Goal: Information Seeking & Learning: Learn about a topic

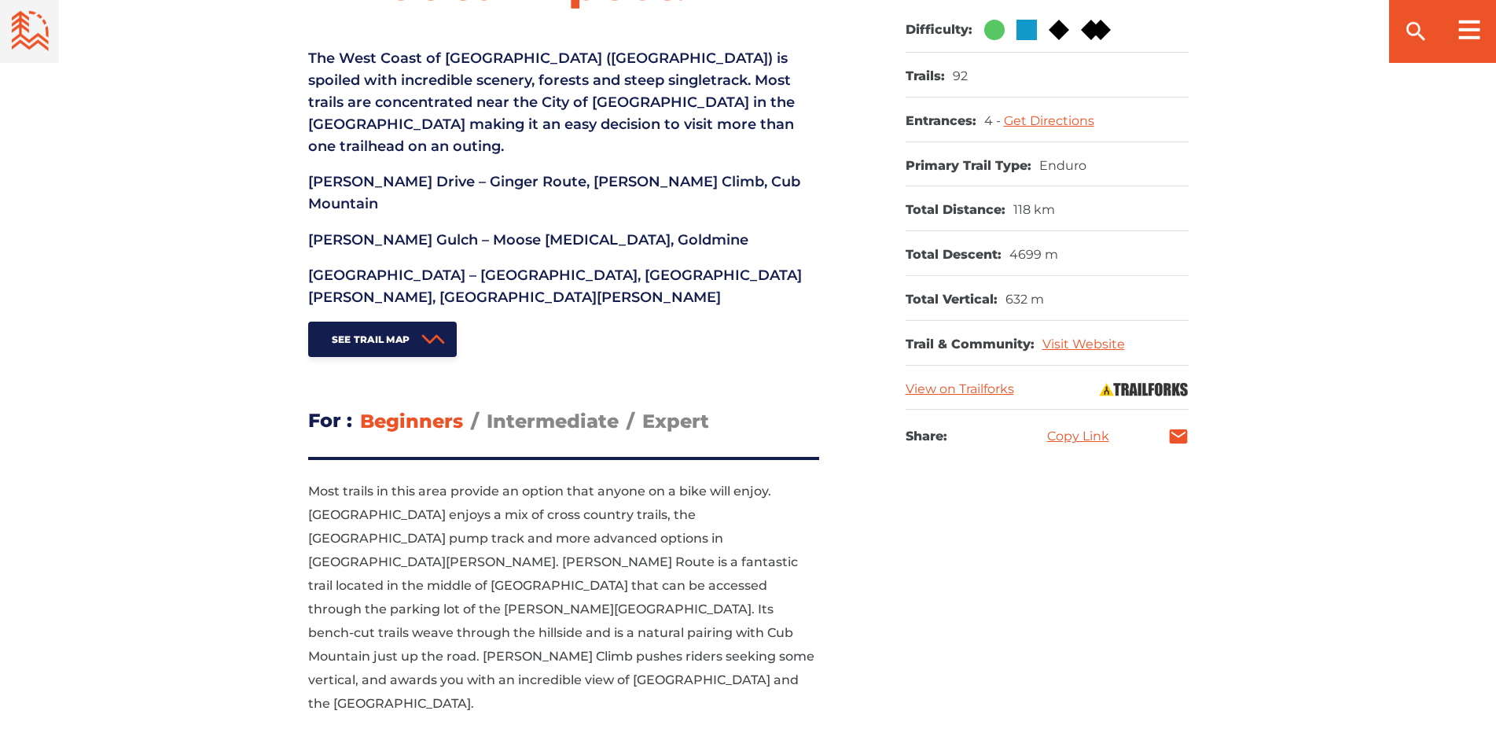
scroll to position [722, 0]
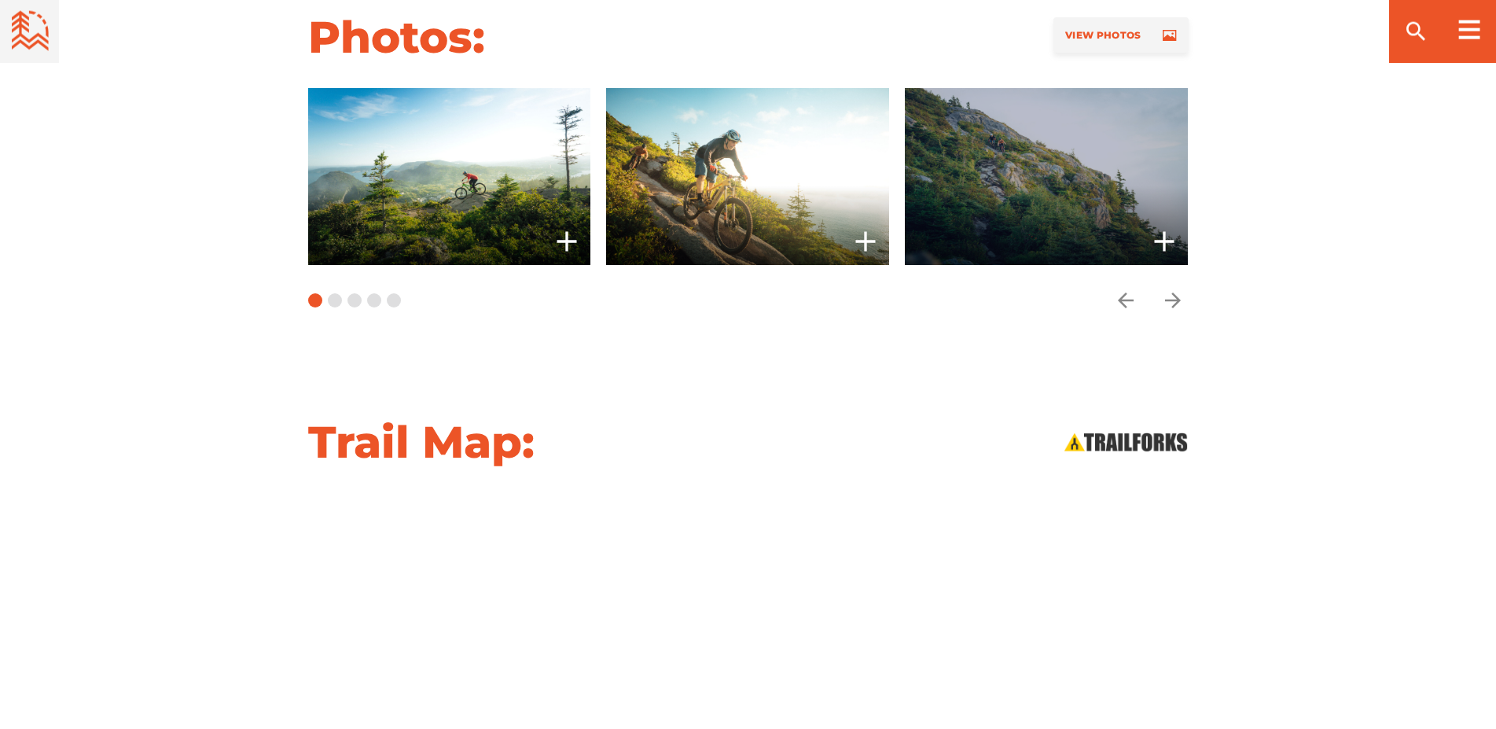
scroll to position [1523, 0]
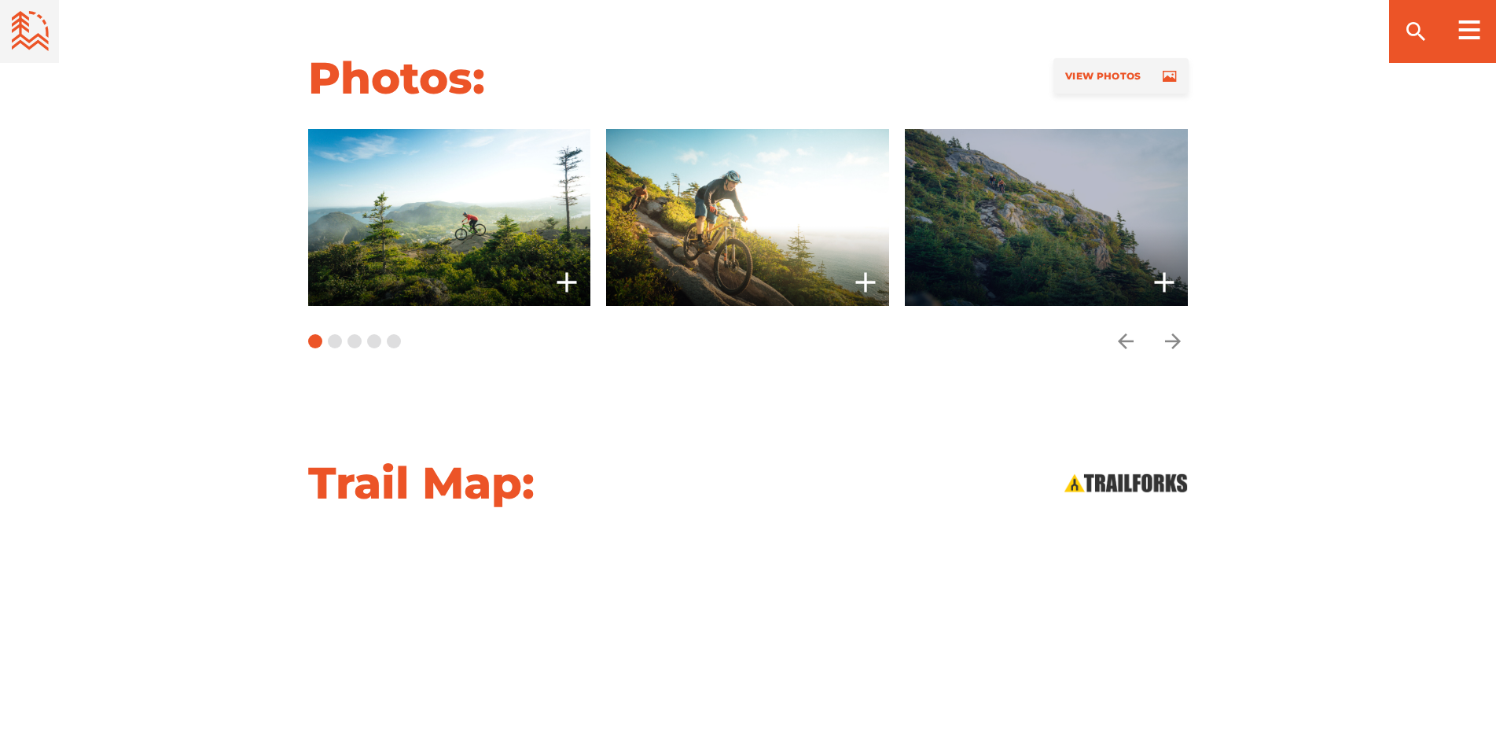
click at [1027, 143] on span at bounding box center [1046, 217] width 283 height 177
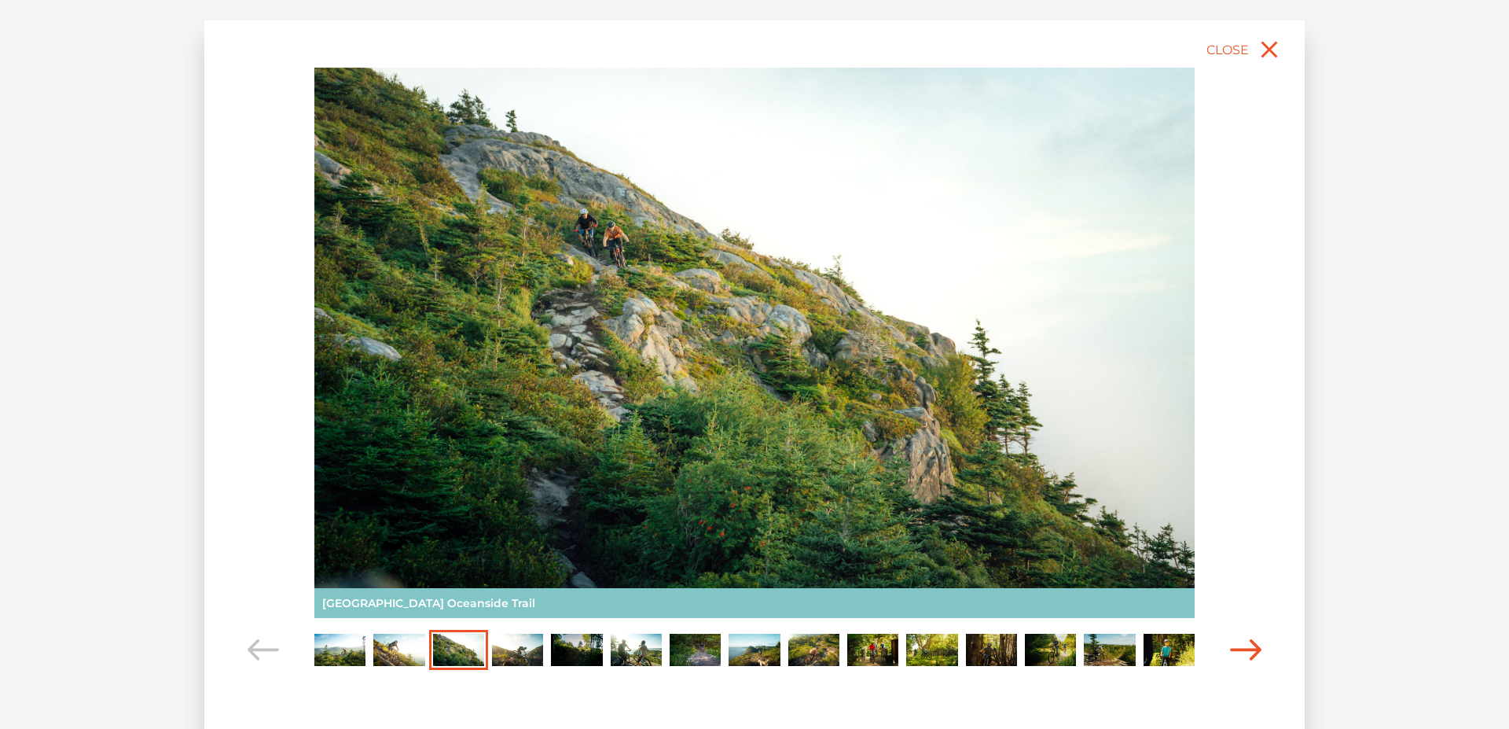
click at [1254, 640] on icon "Carousel Navigation" at bounding box center [1245, 649] width 31 height 21
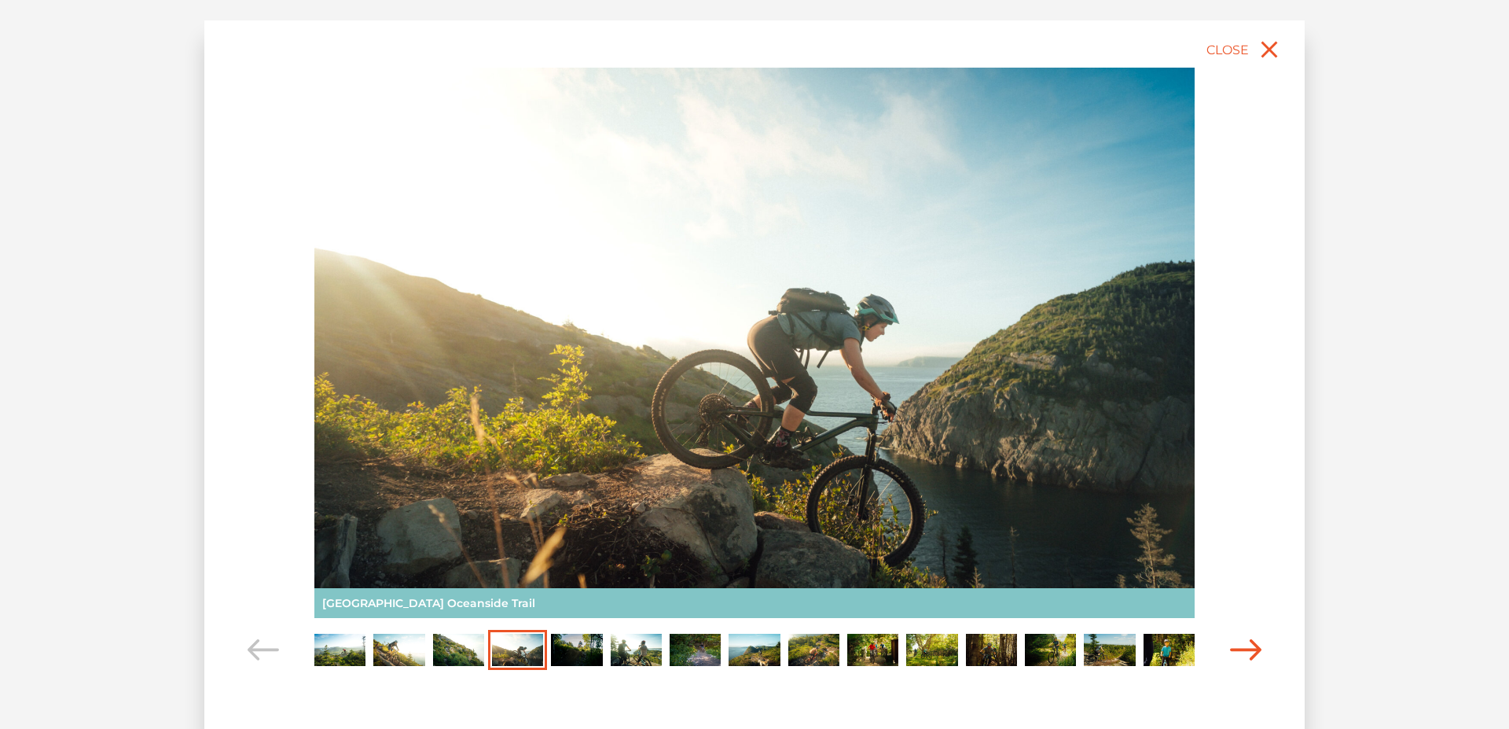
click at [1236, 645] on icon "Carousel Navigation" at bounding box center [1245, 649] width 31 height 21
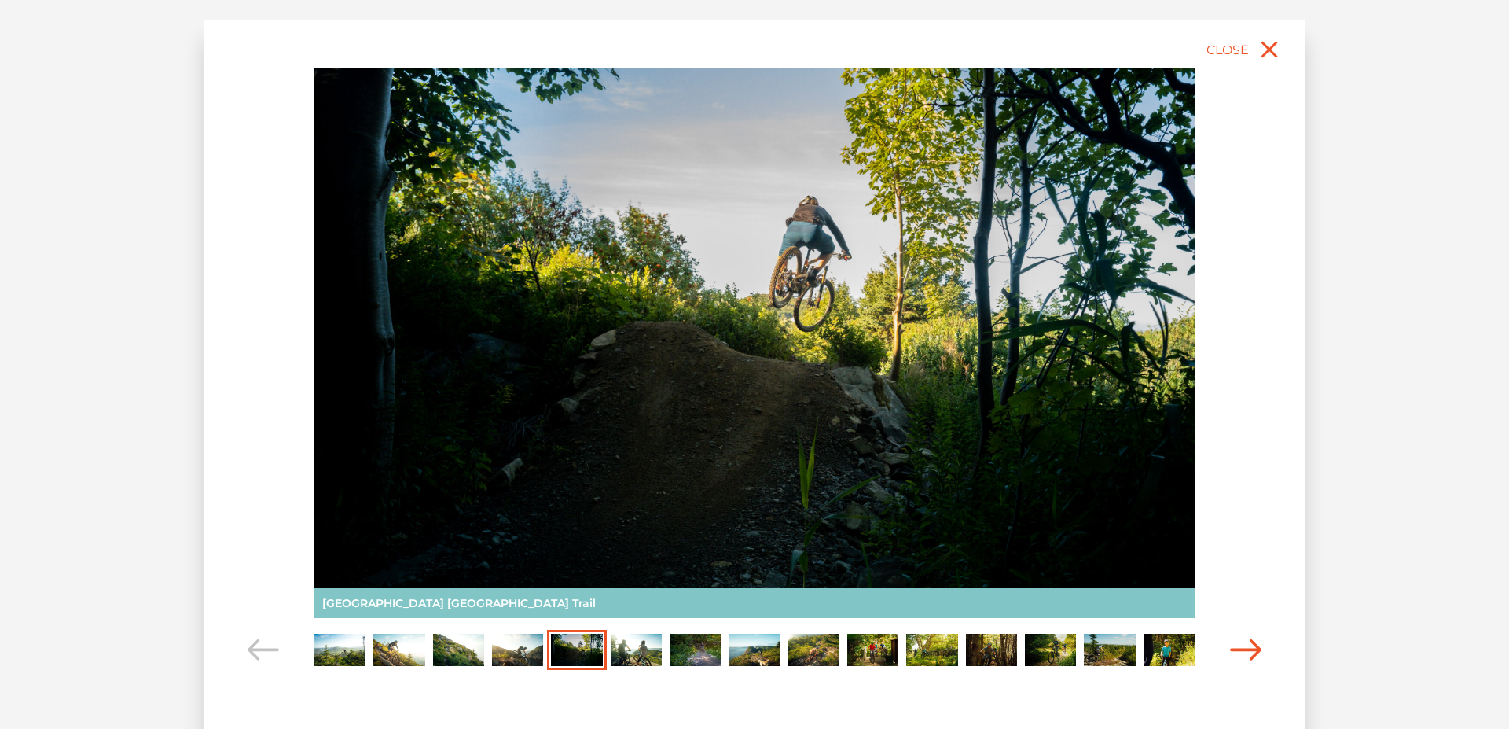
click at [1243, 645] on icon "Carousel Navigation" at bounding box center [1245, 649] width 31 height 21
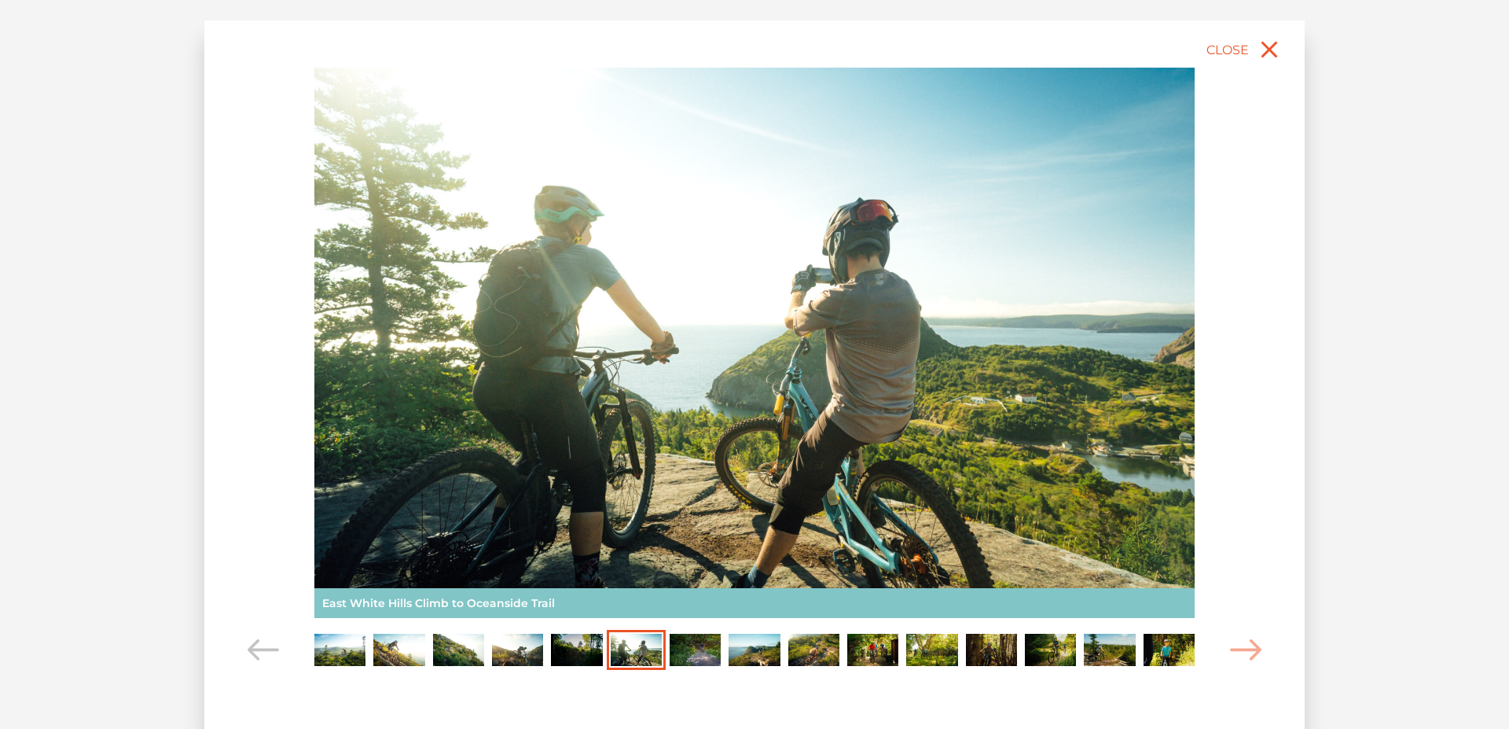
click at [710, 640] on img "Carousel Page 7" at bounding box center [695, 649] width 51 height 31
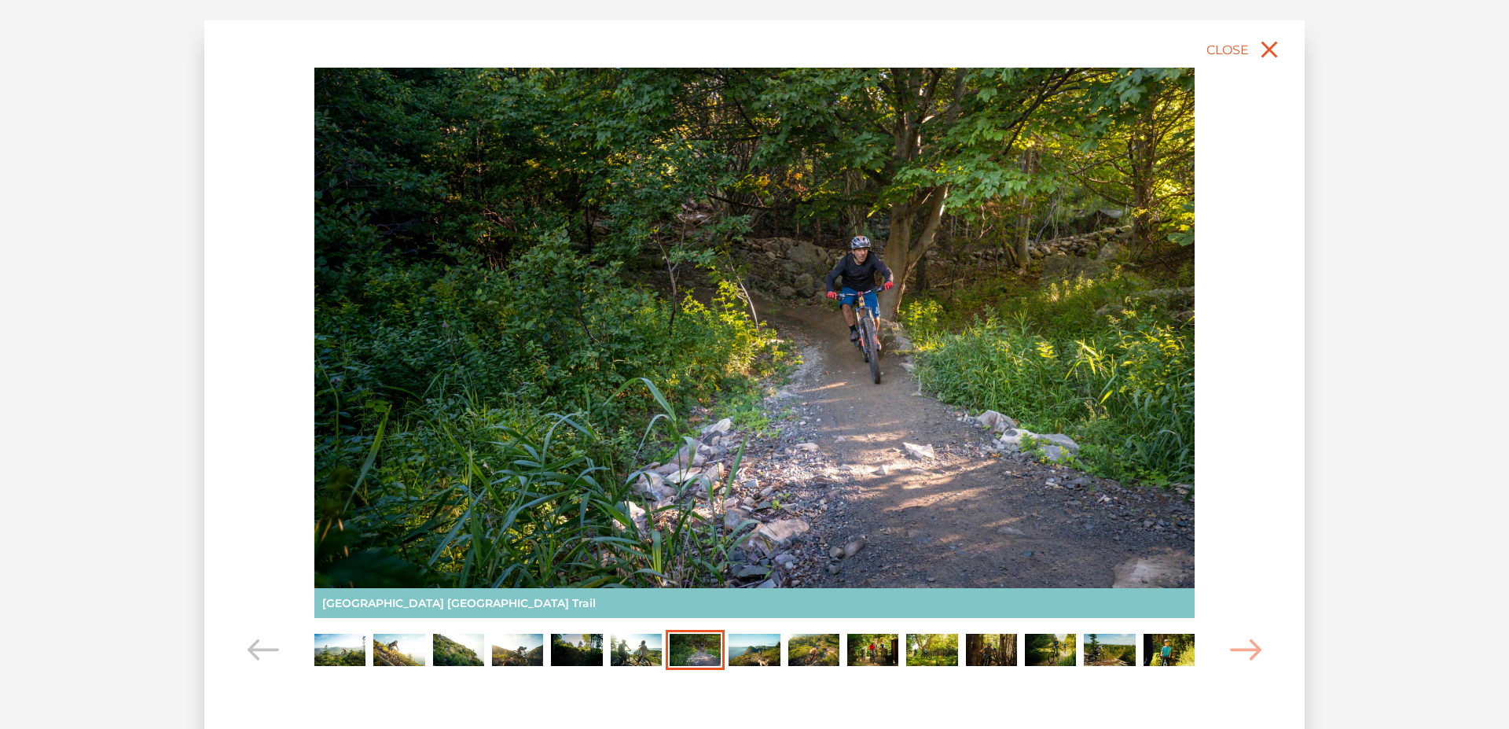
click at [748, 650] on img "Carousel Page 8" at bounding box center [754, 649] width 51 height 31
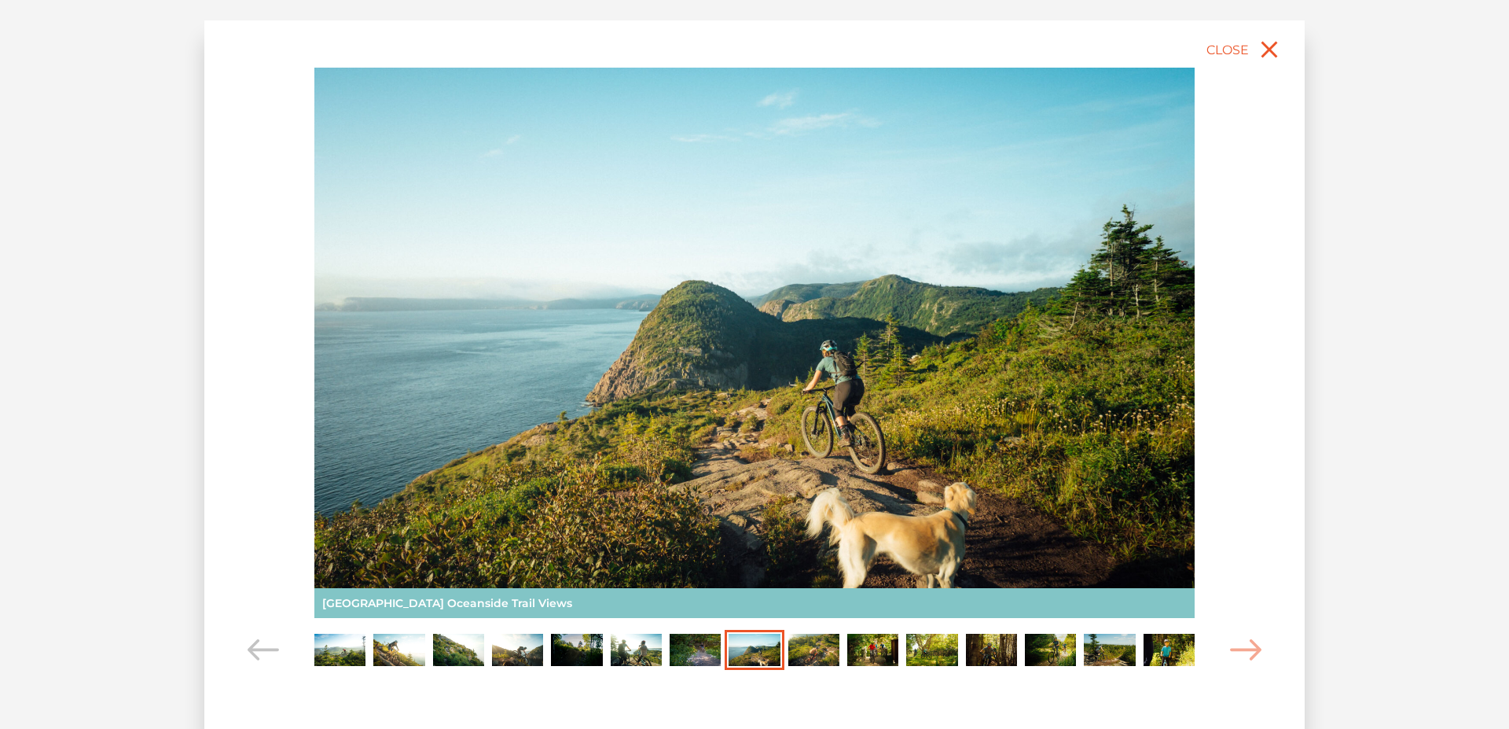
click at [808, 641] on img "Carousel Page 9" at bounding box center [813, 649] width 51 height 31
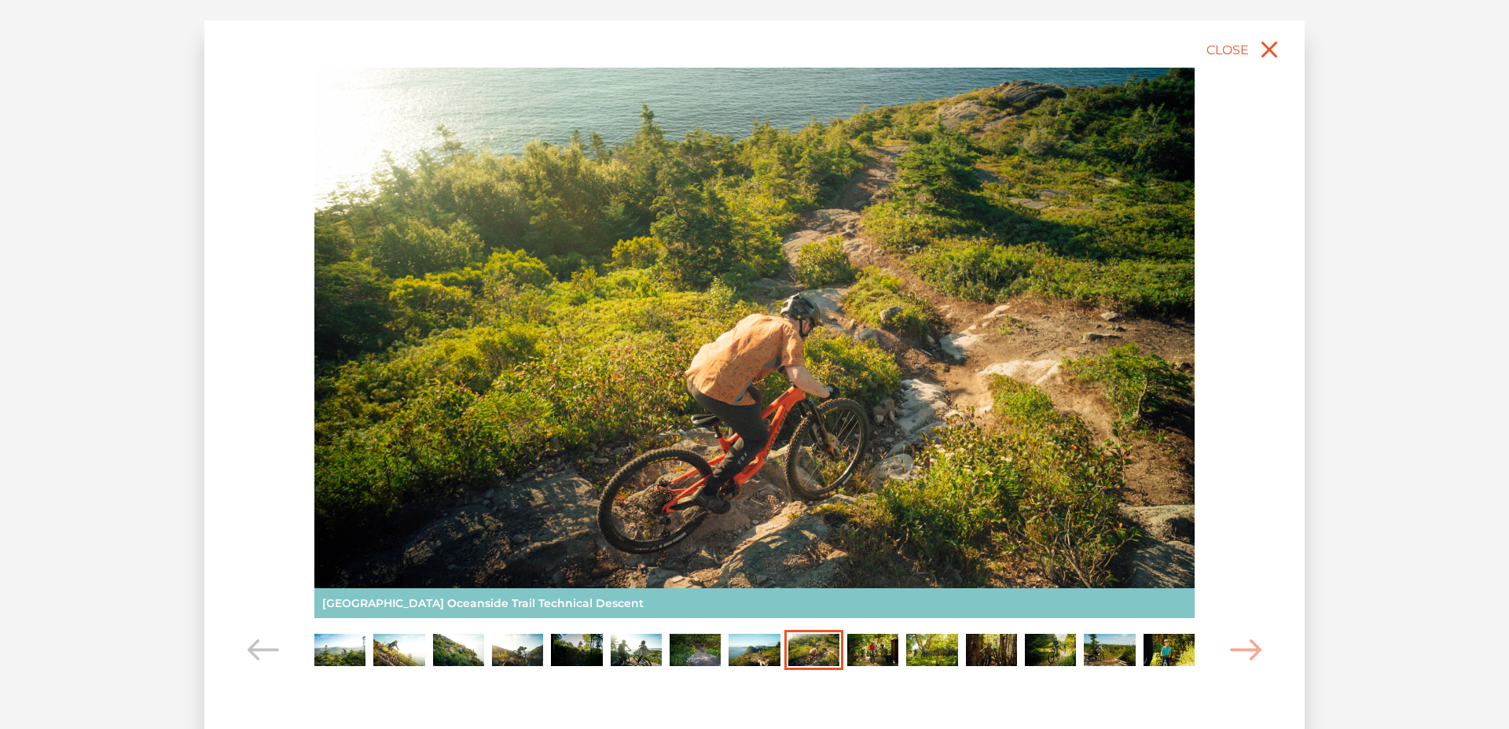
click at [872, 648] on img "Carousel Page 10" at bounding box center [872, 649] width 51 height 31
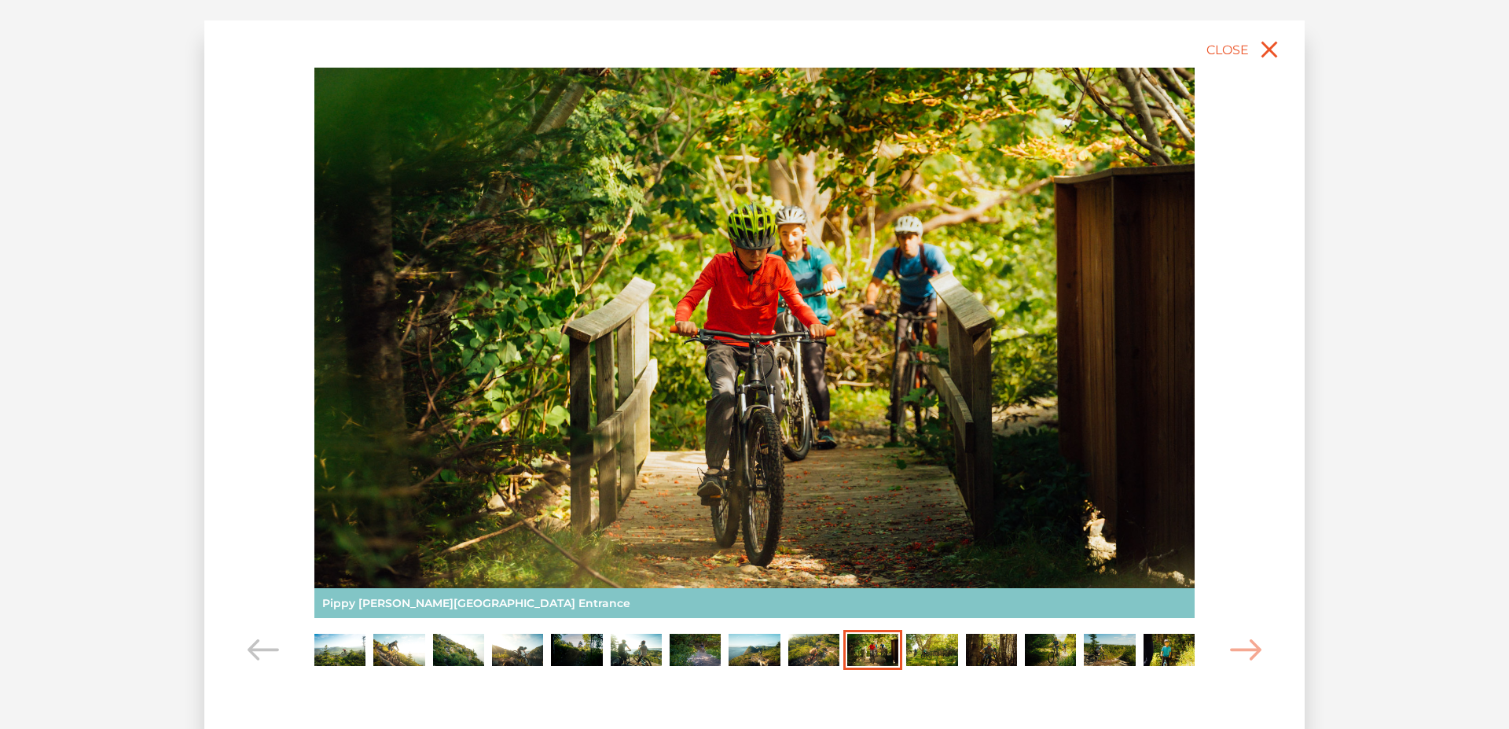
click at [915, 648] on img "Carousel Page 11" at bounding box center [931, 649] width 51 height 31
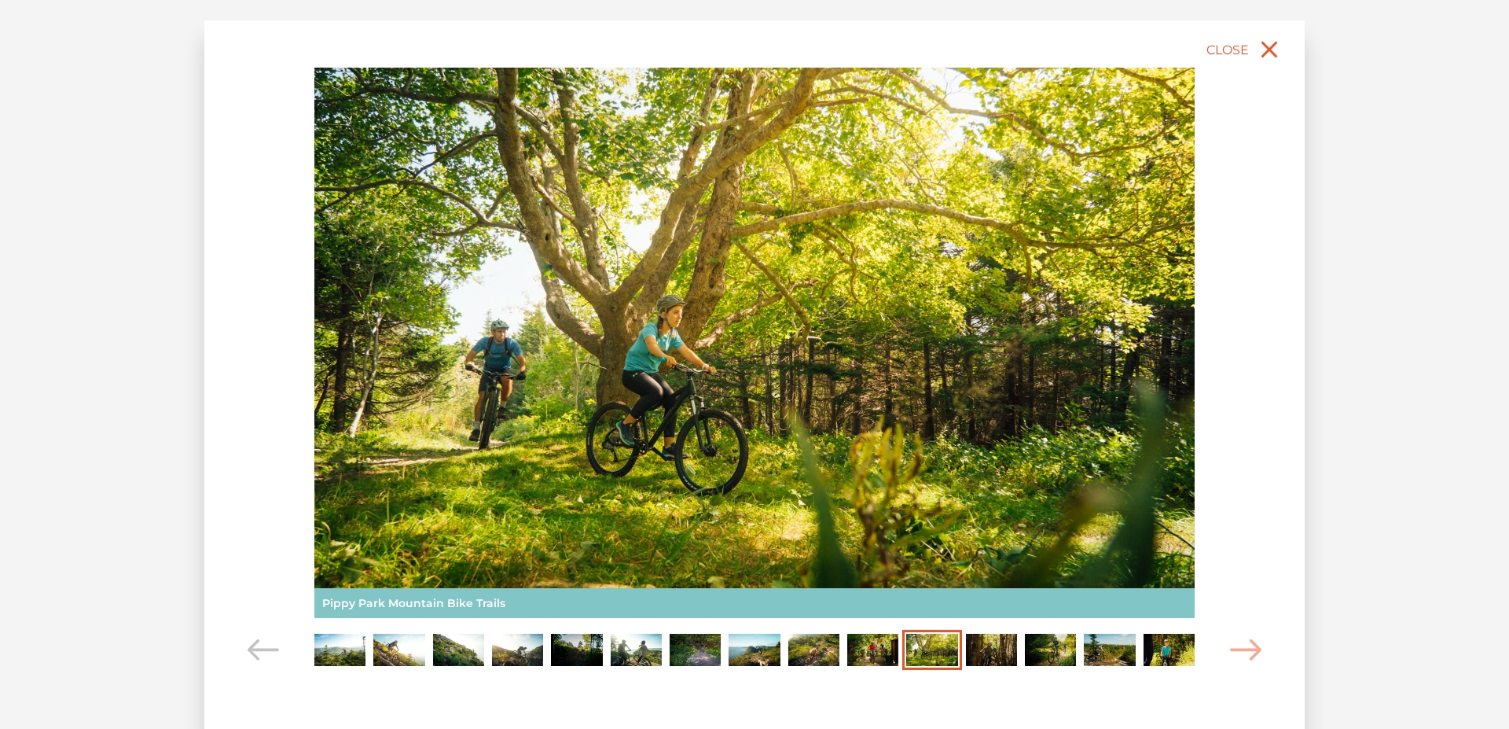
click at [1031, 646] on img "Carousel Page 13" at bounding box center [1050, 649] width 51 height 31
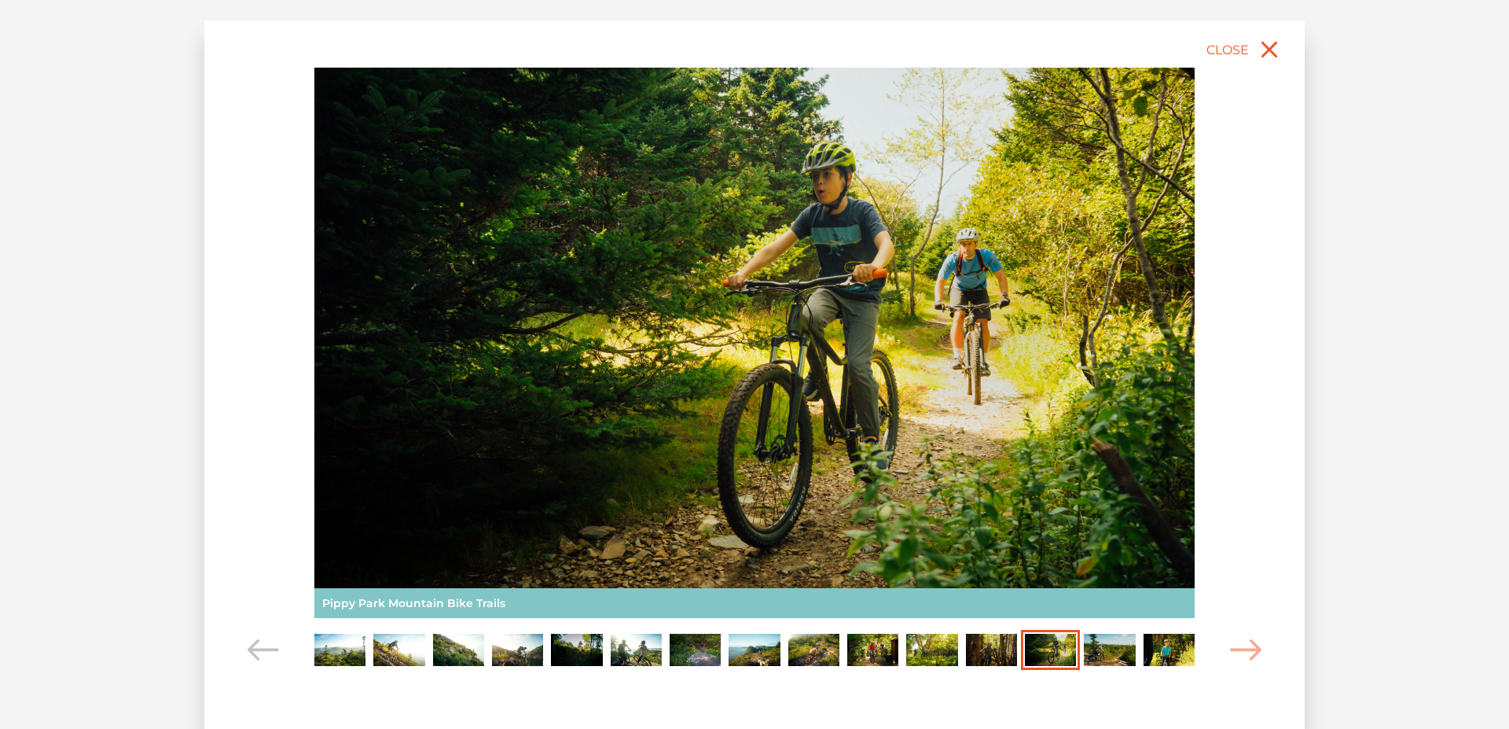
click at [1117, 636] on img "Carousel Page 14" at bounding box center [1109, 649] width 51 height 31
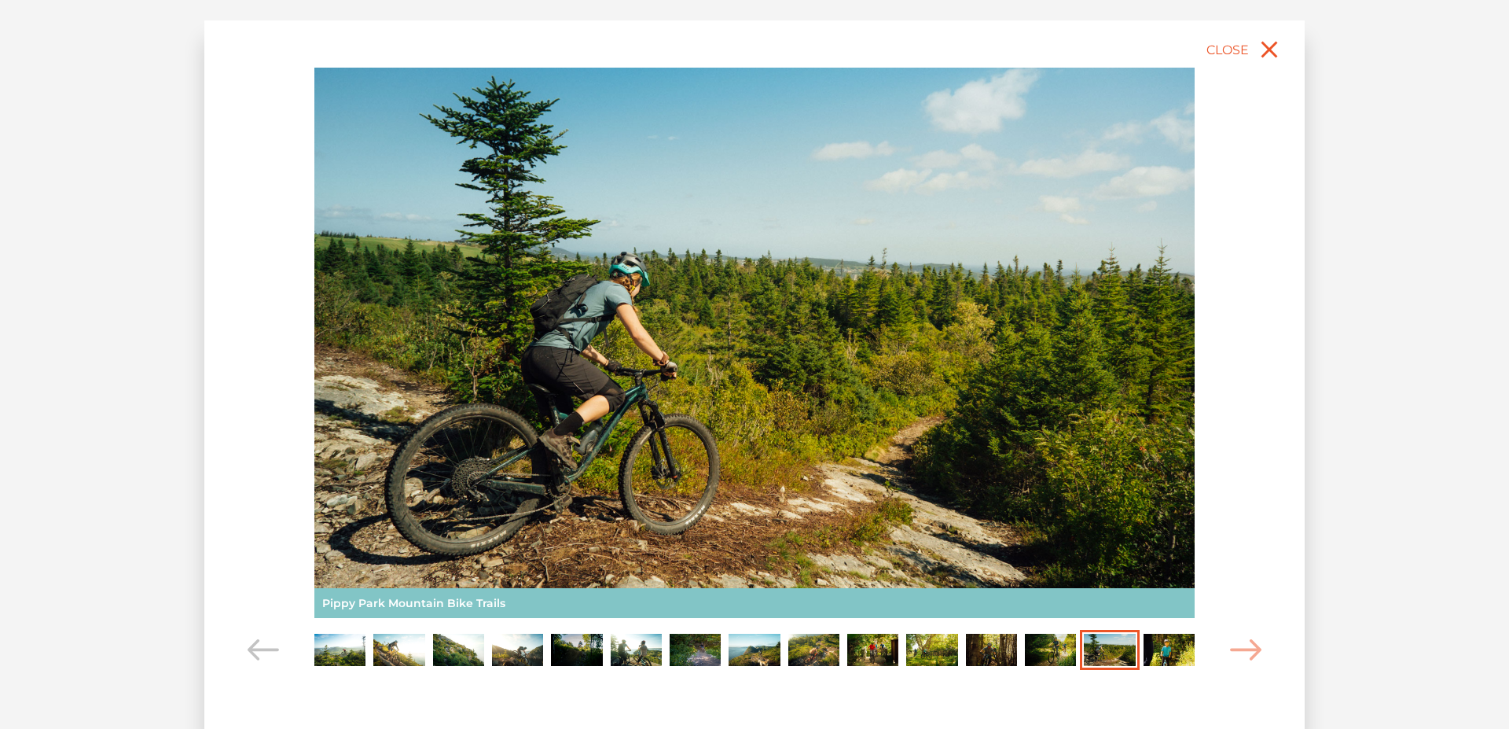
click at [1158, 645] on img "Carousel Page 15" at bounding box center [1169, 649] width 51 height 31
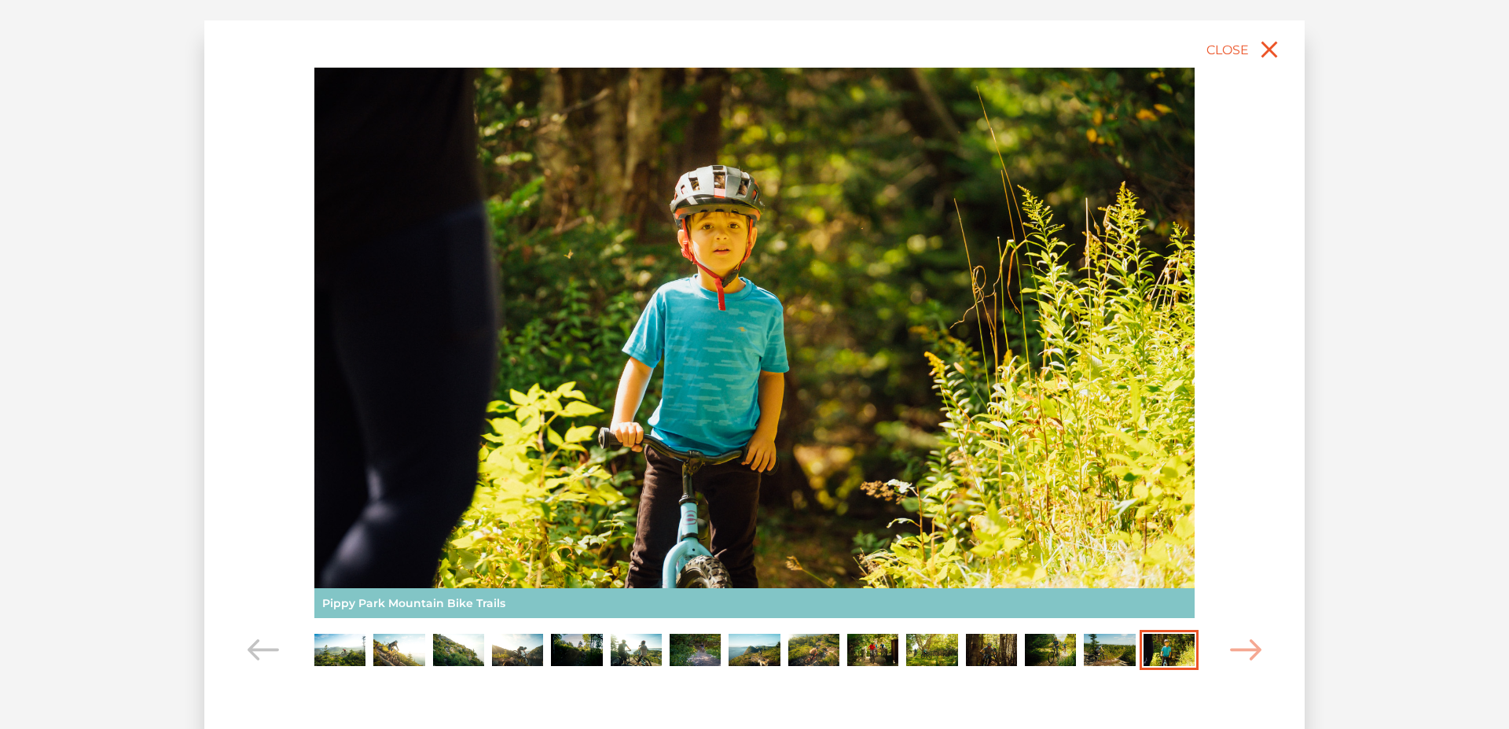
click at [685, 660] on img "Carousel Page 7" at bounding box center [695, 649] width 51 height 31
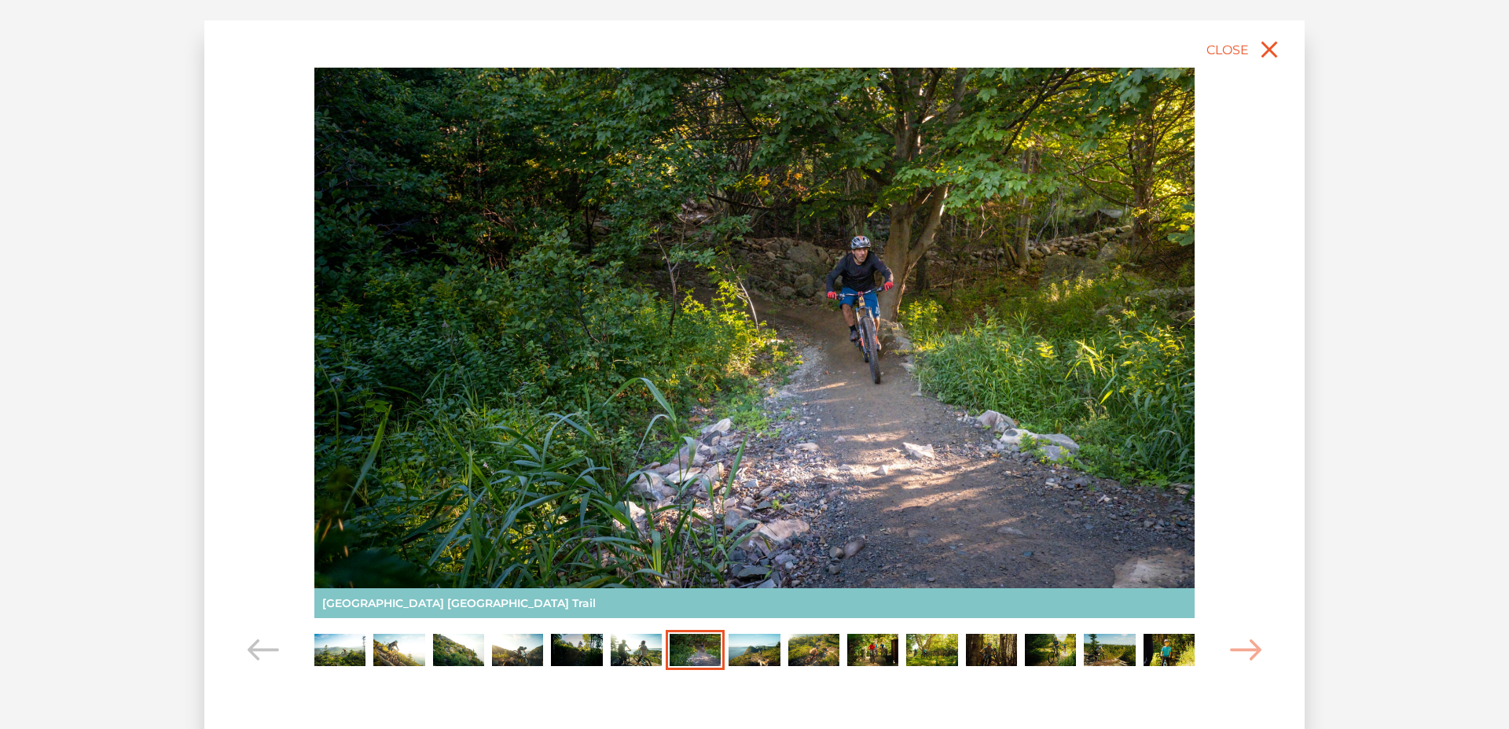
click at [327, 654] on img "Carousel Page 1" at bounding box center [339, 649] width 51 height 31
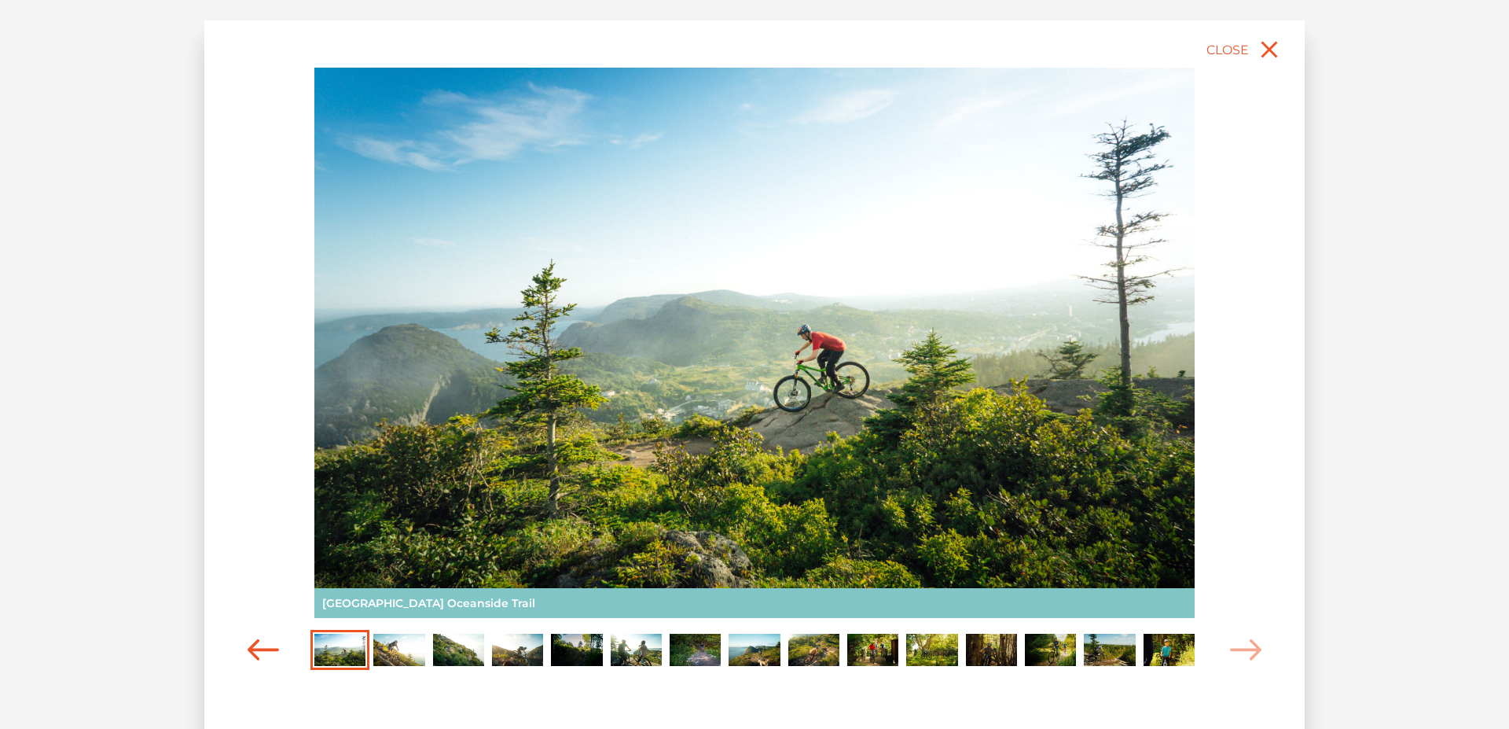
click at [265, 652] on icon "Carousel Navigation" at bounding box center [263, 649] width 31 height 21
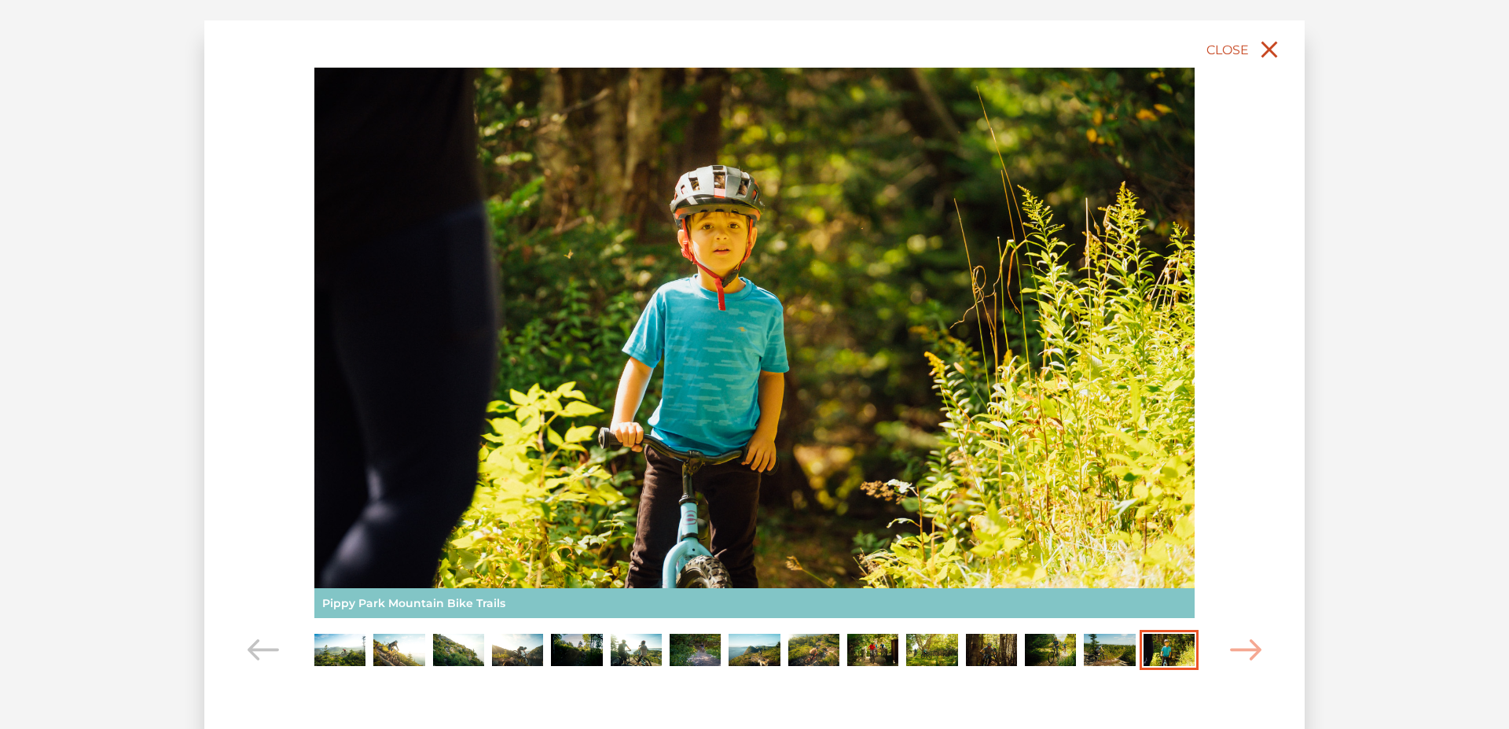
click at [1242, 56] on span "Close" at bounding box center [1228, 49] width 42 height 15
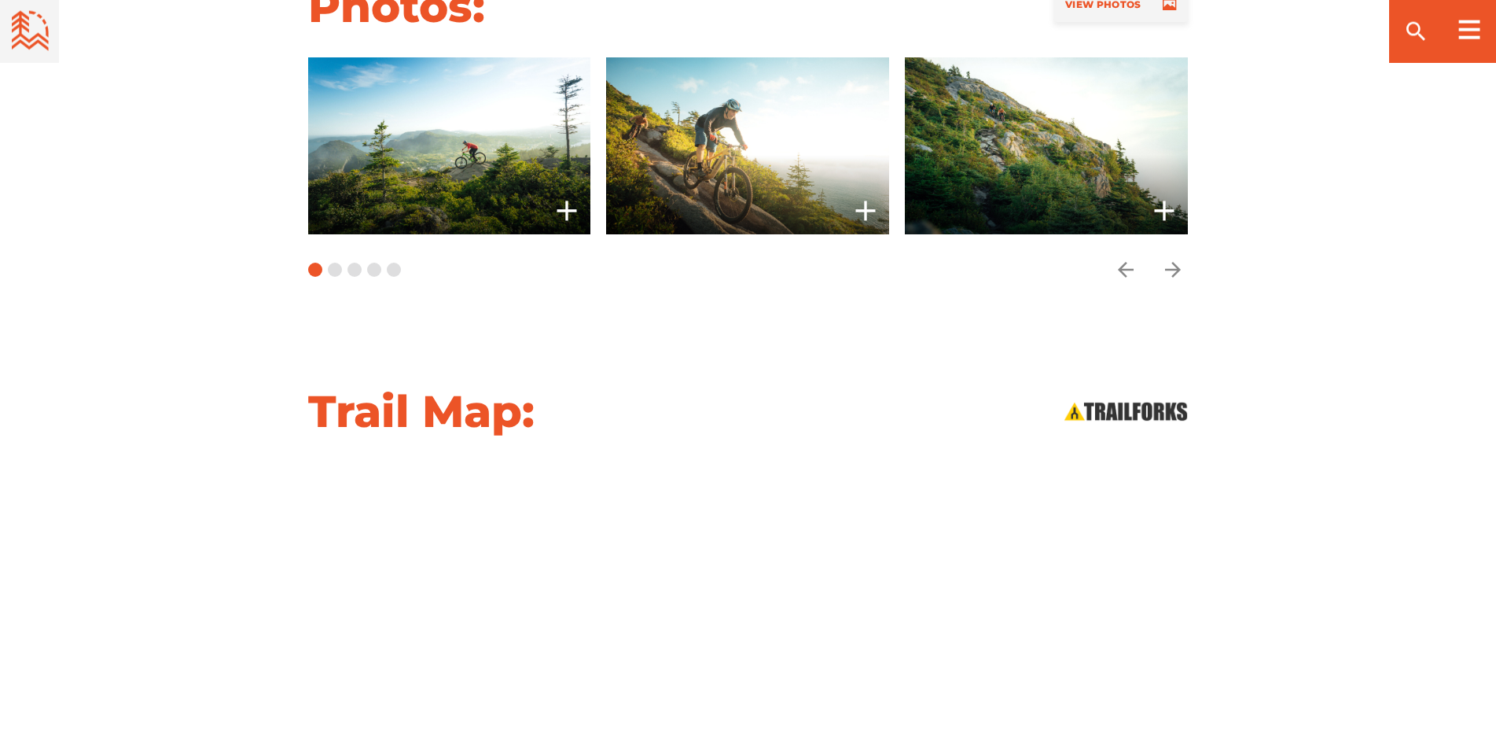
scroll to position [1684, 0]
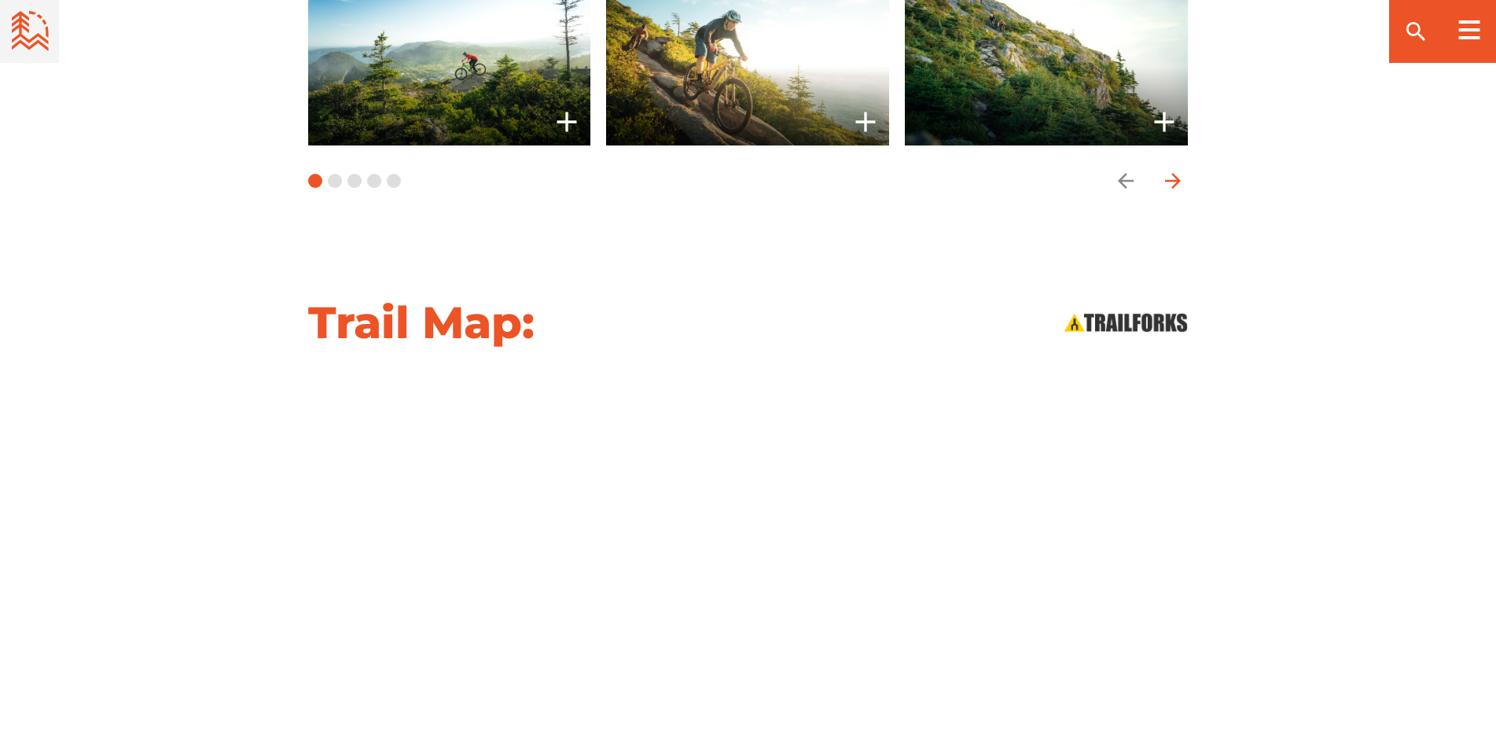
click at [1177, 173] on span "Carousel Navigation" at bounding box center [1172, 180] width 31 height 31
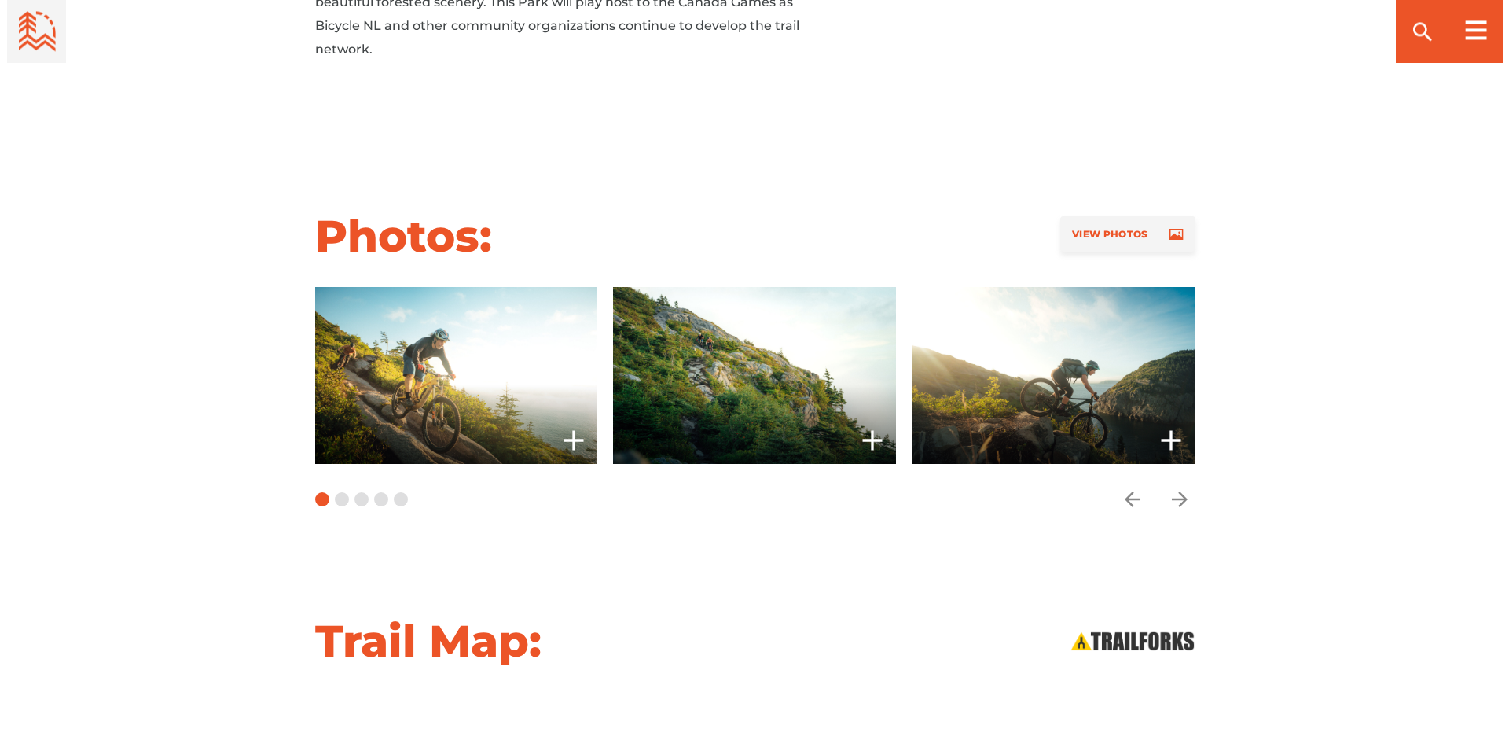
scroll to position [1283, 0]
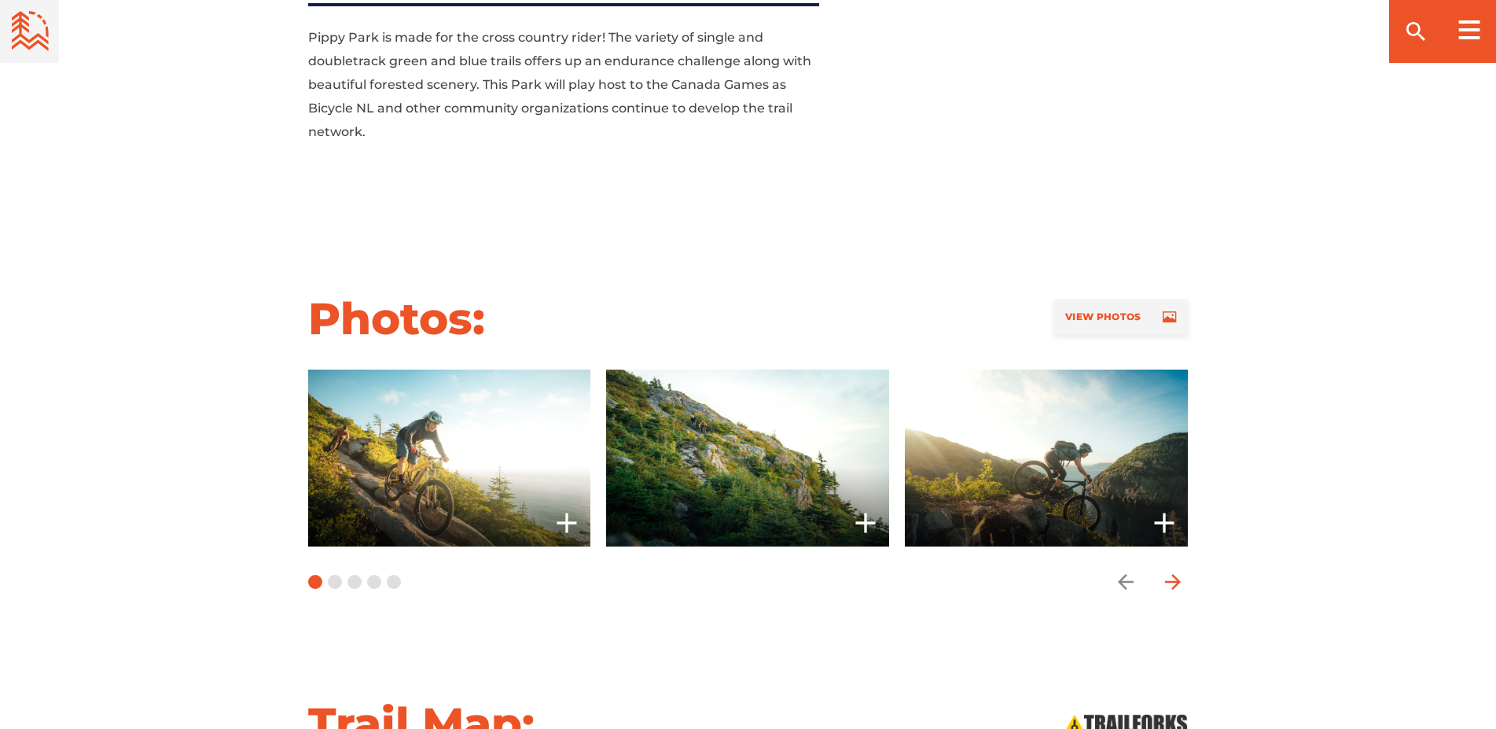
click at [1171, 570] on icon "arrow forward" at bounding box center [1173, 582] width 24 height 24
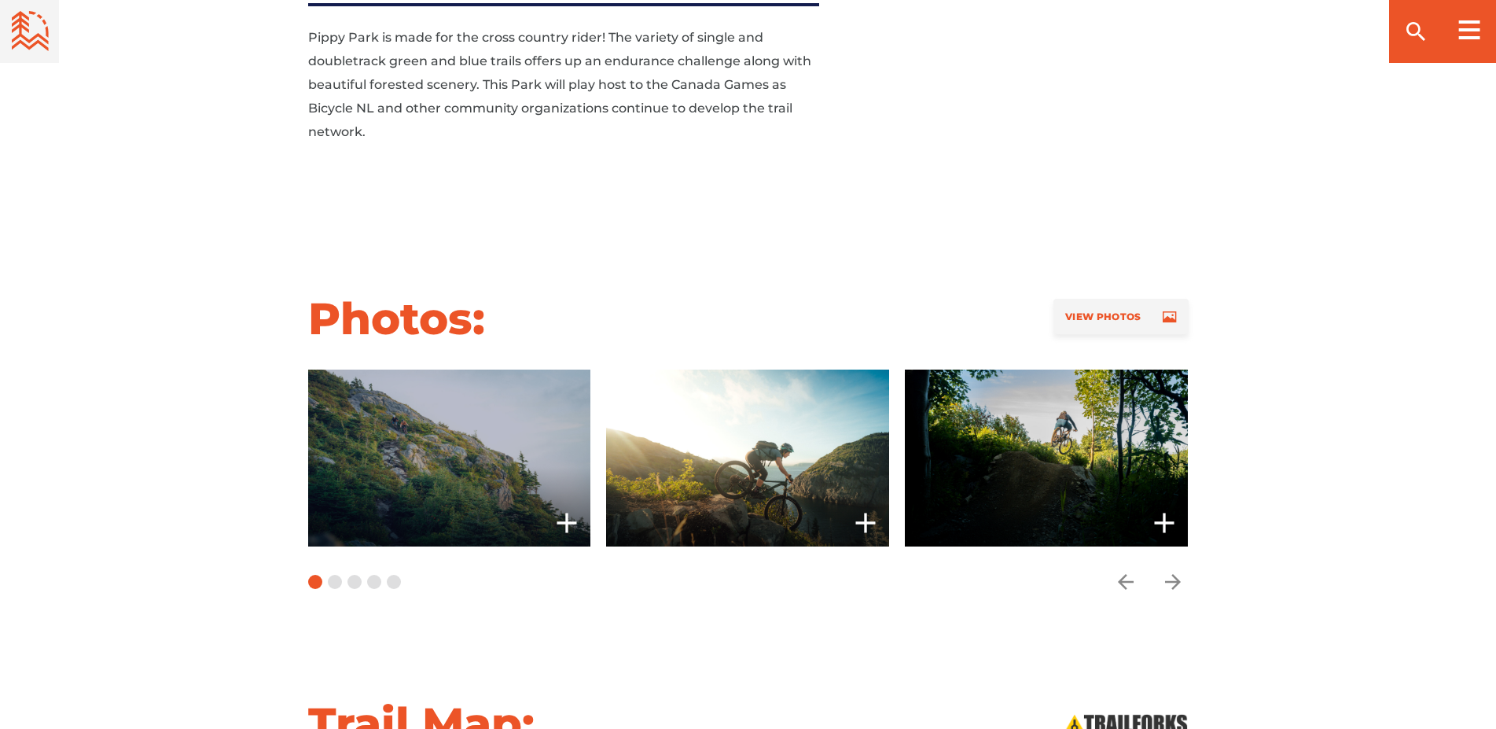
click at [518, 486] on span at bounding box center [448, 457] width 283 height 177
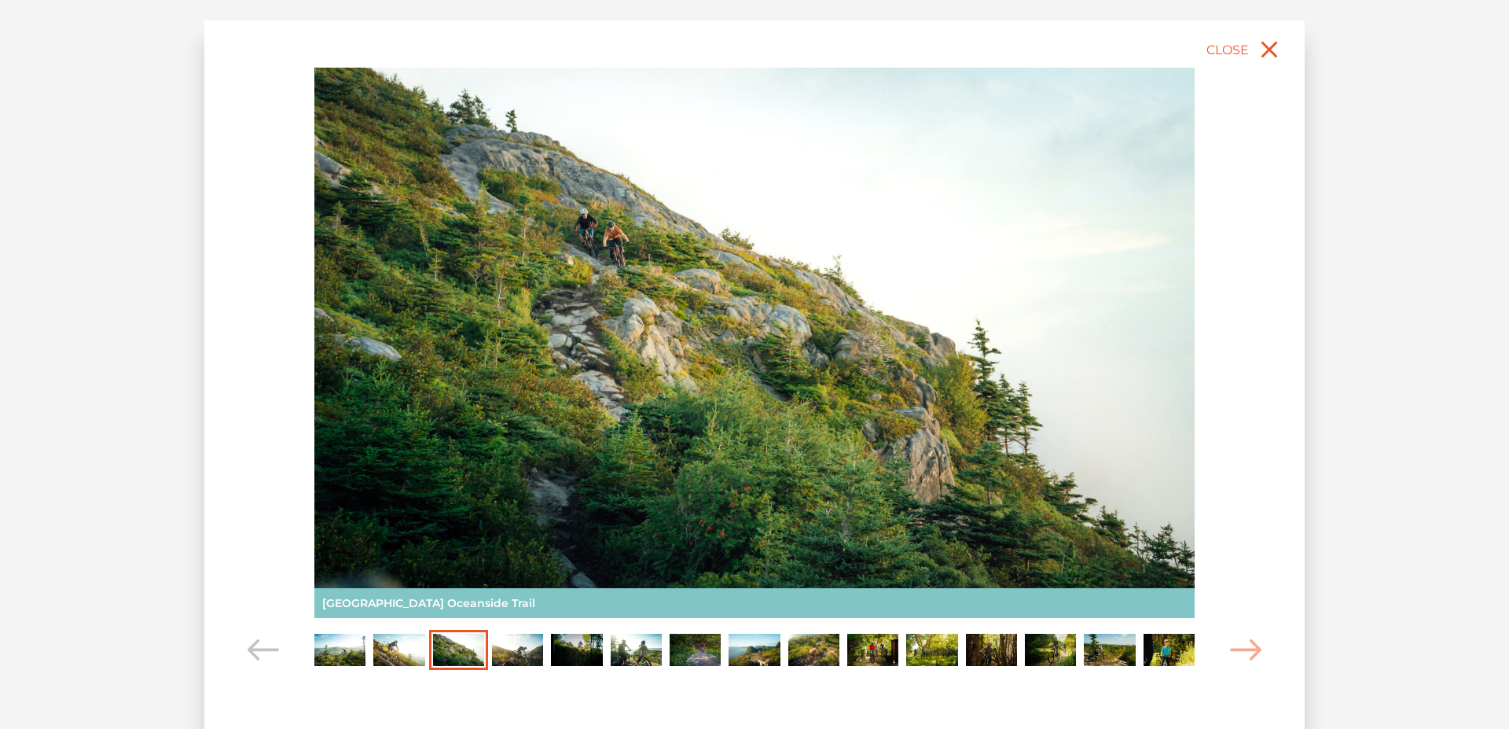
click at [744, 637] on img "Carousel Page 8" at bounding box center [754, 649] width 51 height 31
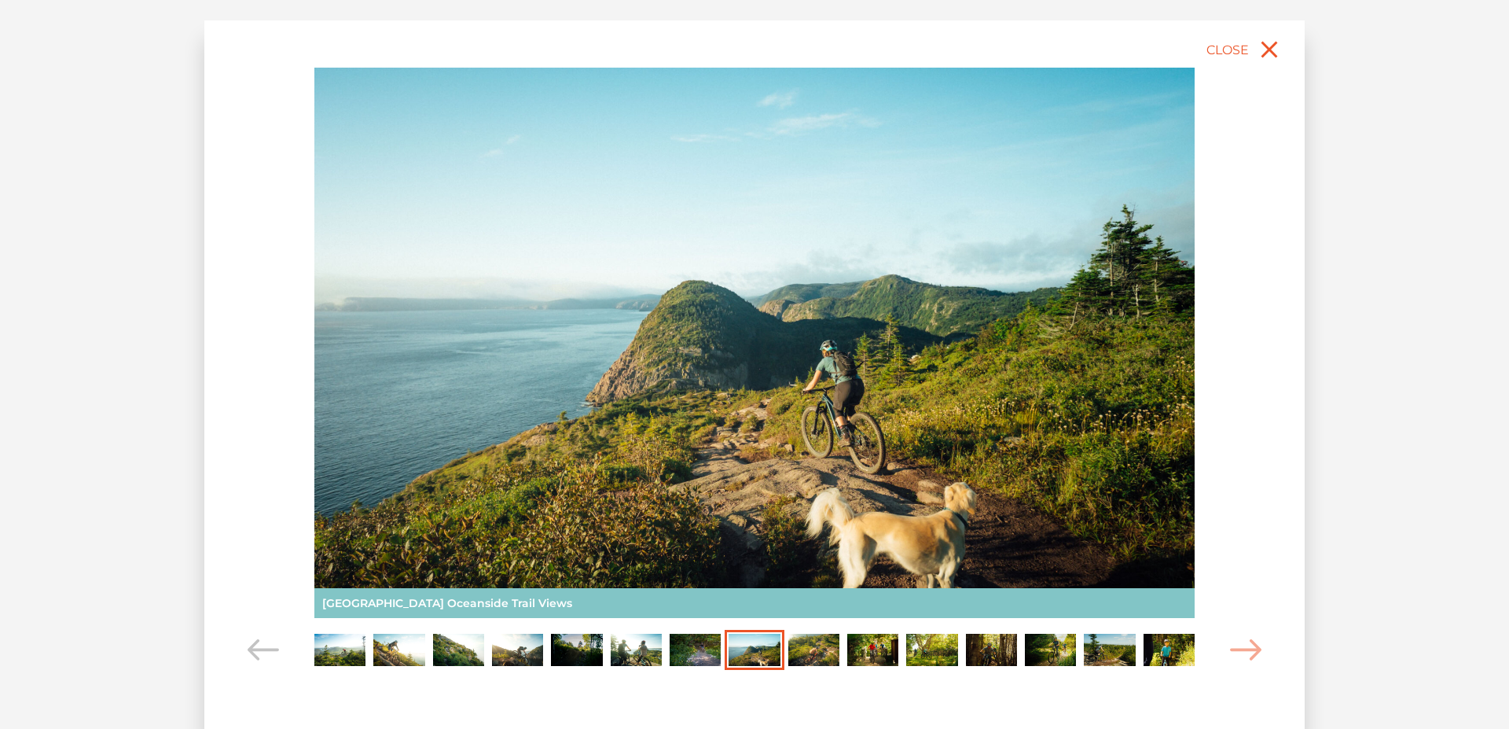
click at [689, 644] on img "Carousel Page 7" at bounding box center [695, 649] width 51 height 31
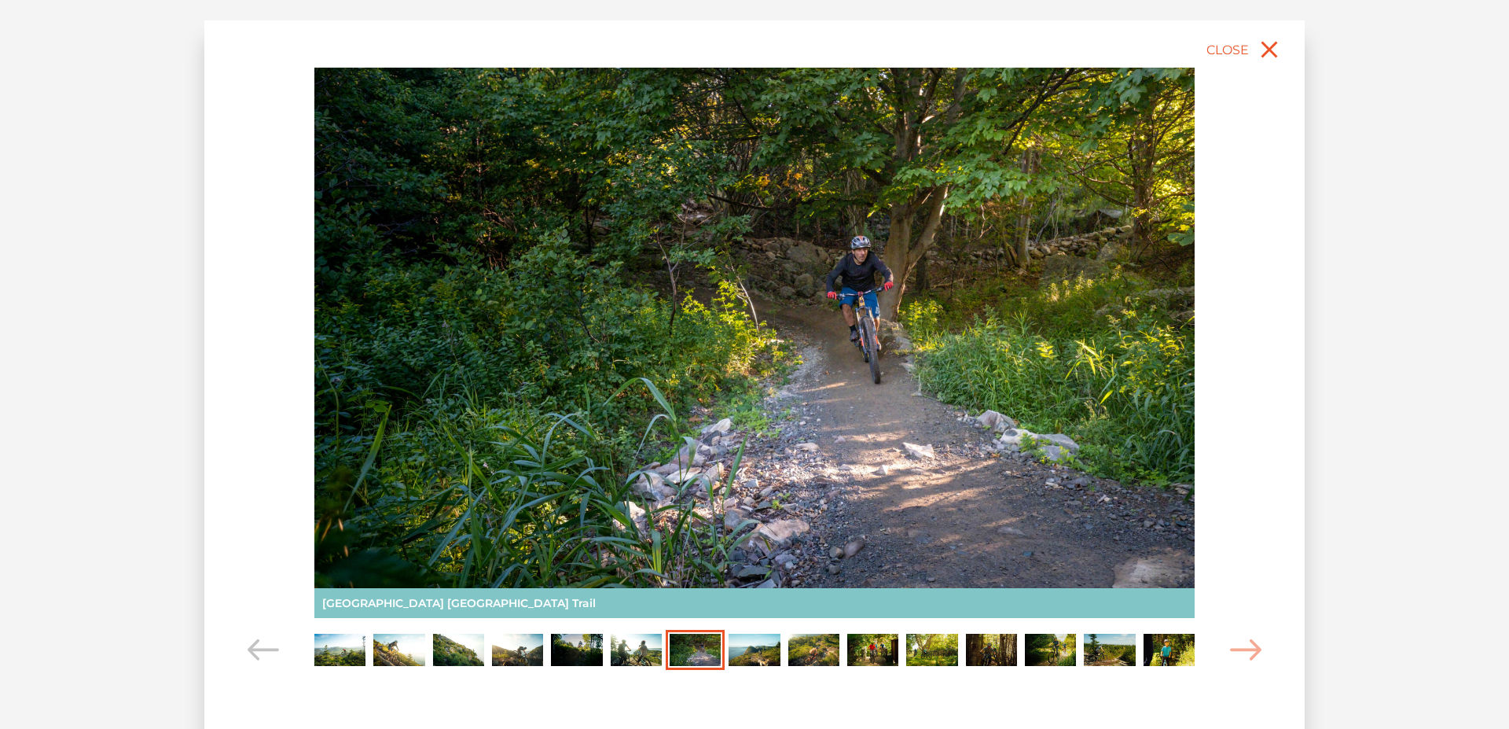
click at [631, 643] on img "Carousel Page 6" at bounding box center [636, 649] width 51 height 31
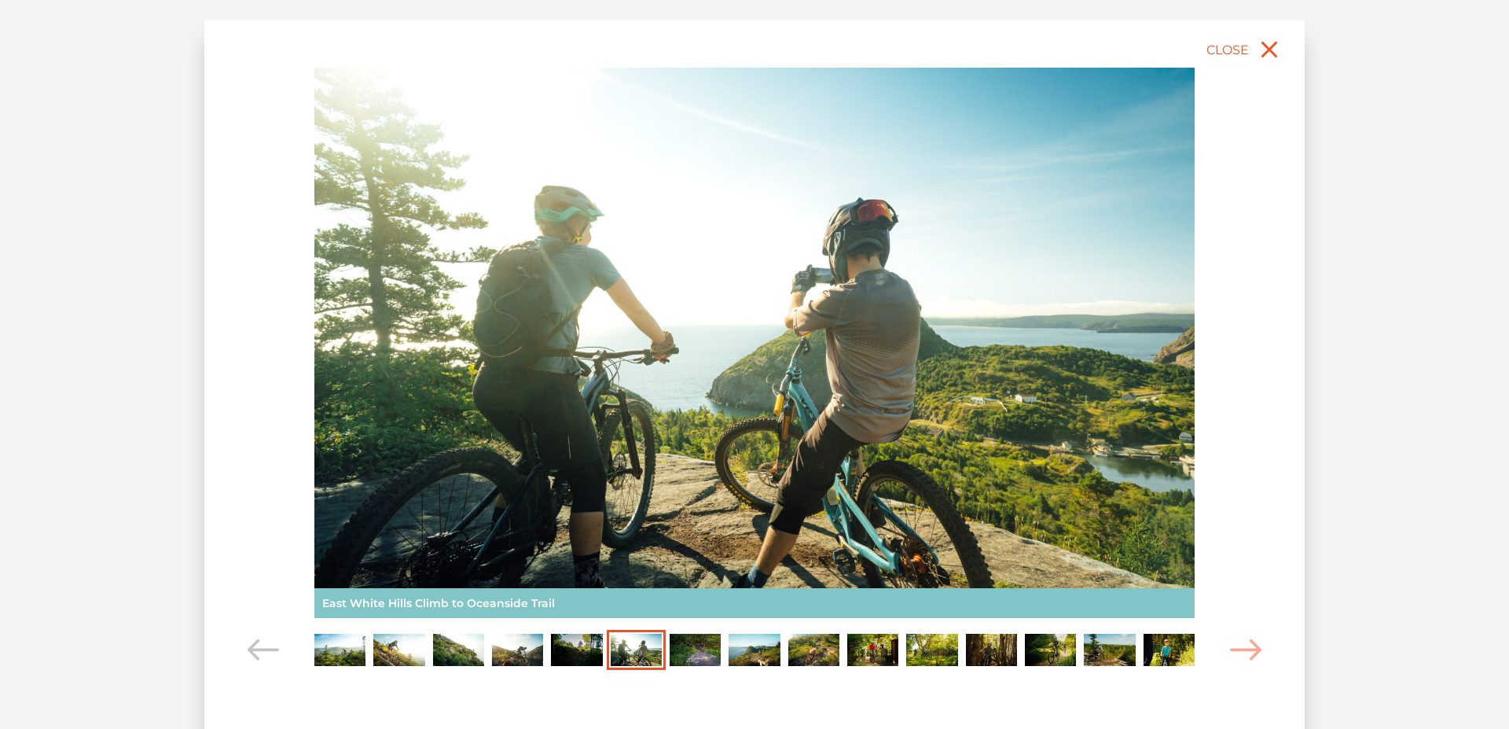
click at [582, 645] on img "Carousel Page 5" at bounding box center [576, 649] width 51 height 31
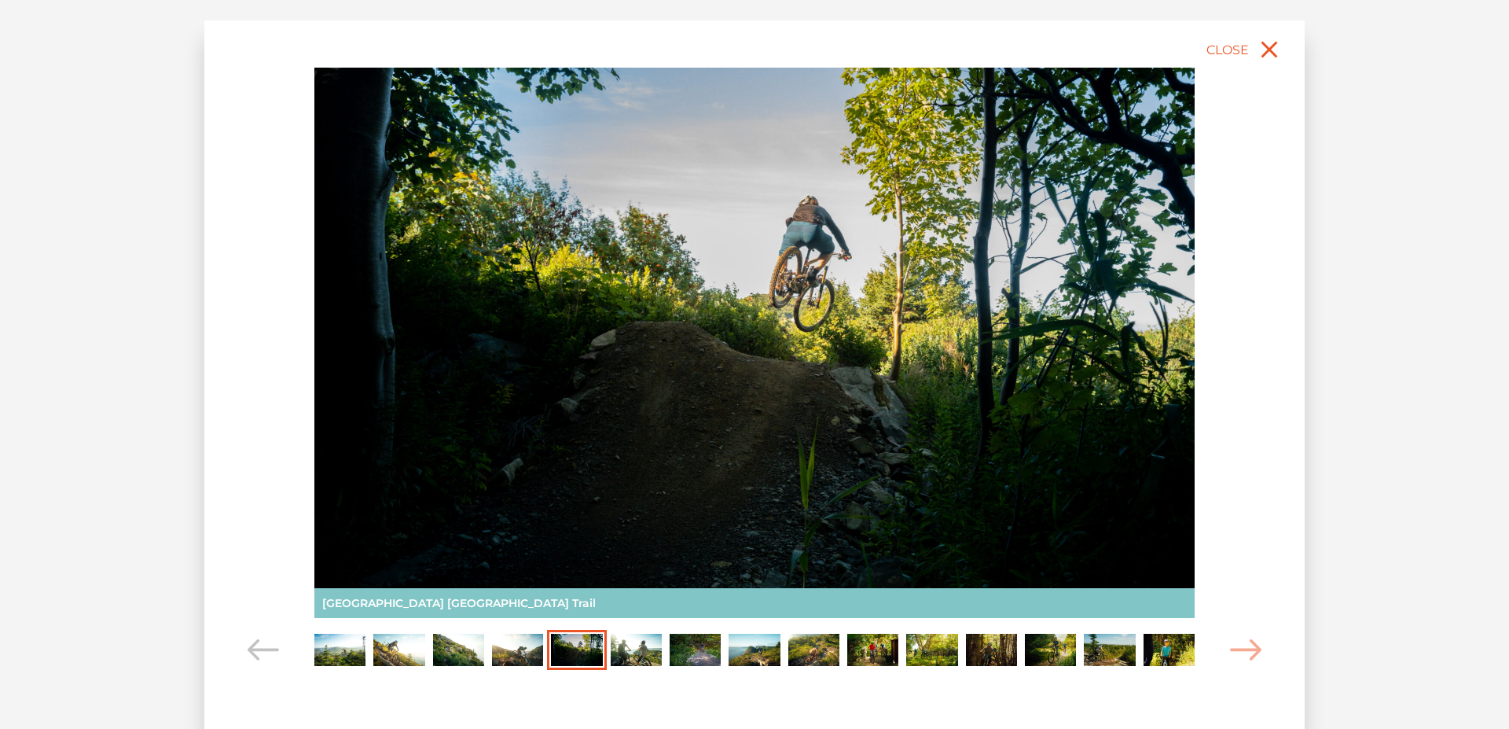
click at [527, 641] on img "Carousel Page 4" at bounding box center [517, 649] width 51 height 31
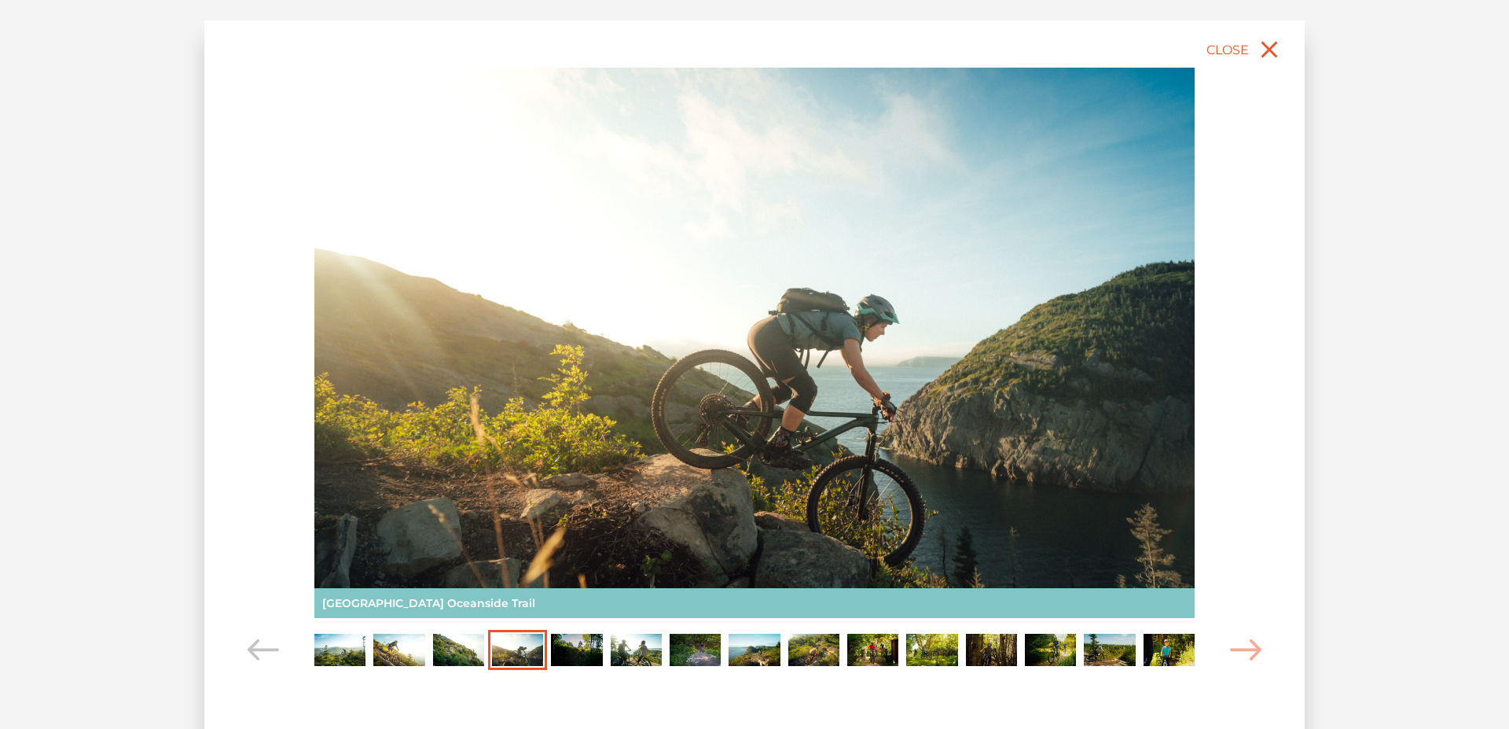
click at [1414, 351] on div "slide 5 of 15 Pippy Park Mountain Bike Trails East White Hills Oceanside Trail …" at bounding box center [755, 364] width 1478 height 697
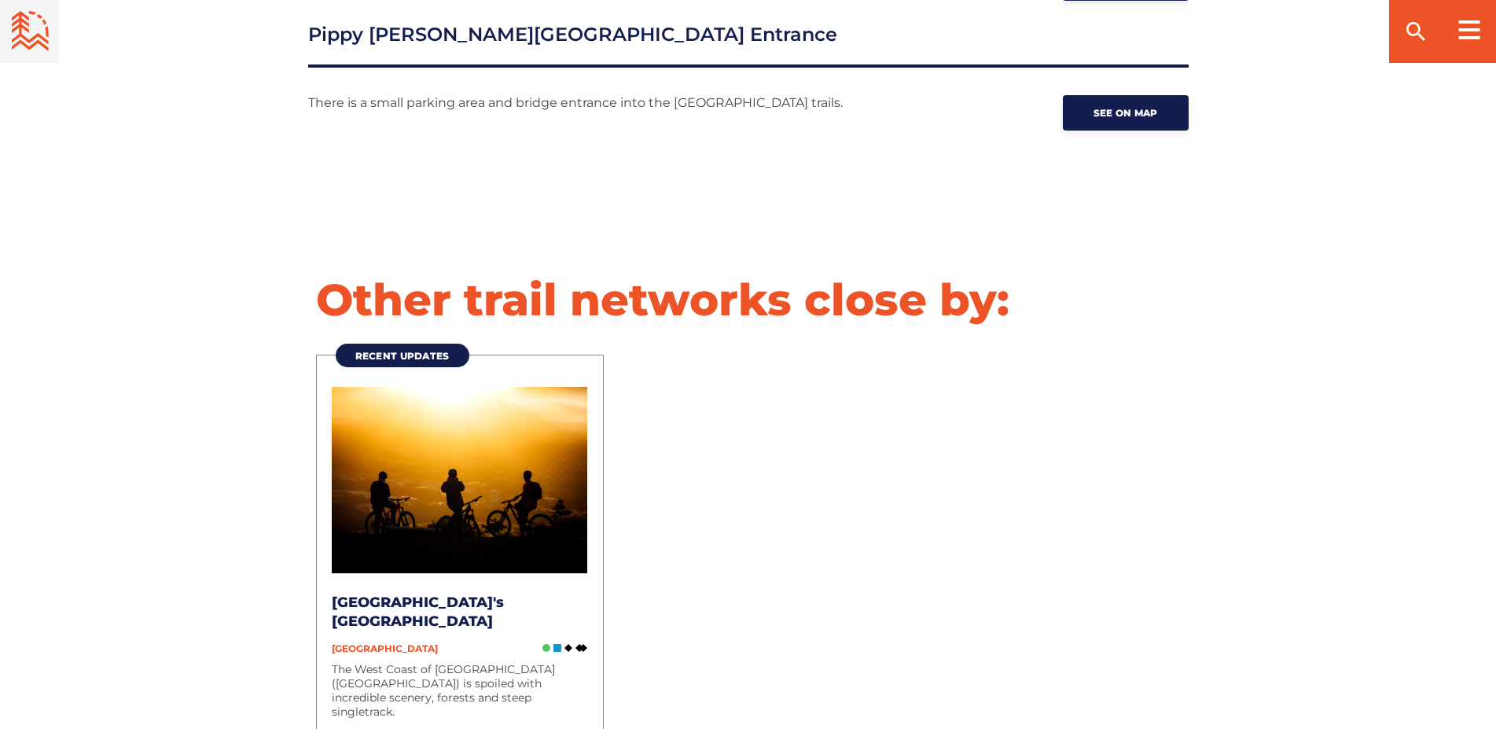
scroll to position [2245, 0]
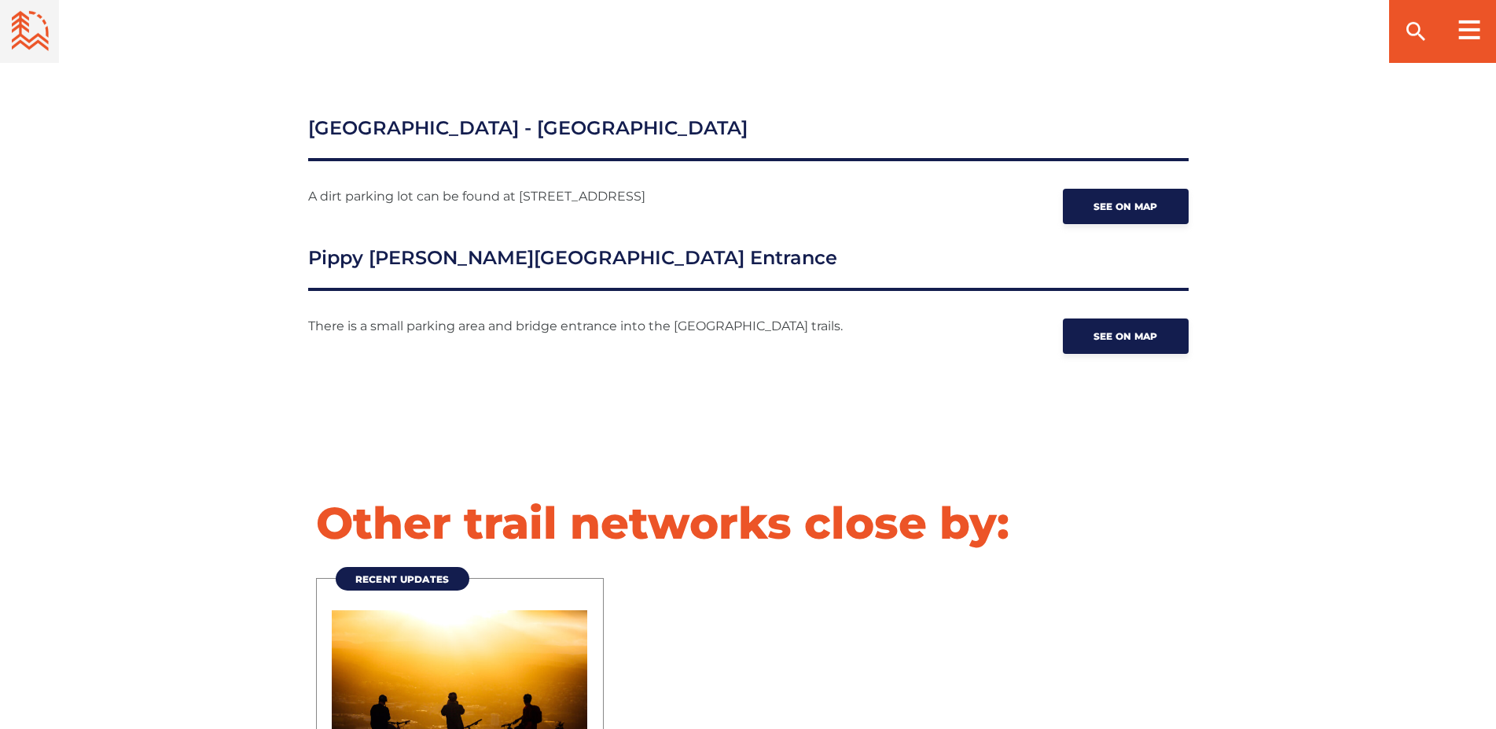
drag, startPoint x: 106, startPoint y: 165, endPoint x: 142, endPoint y: 120, distance: 57.6
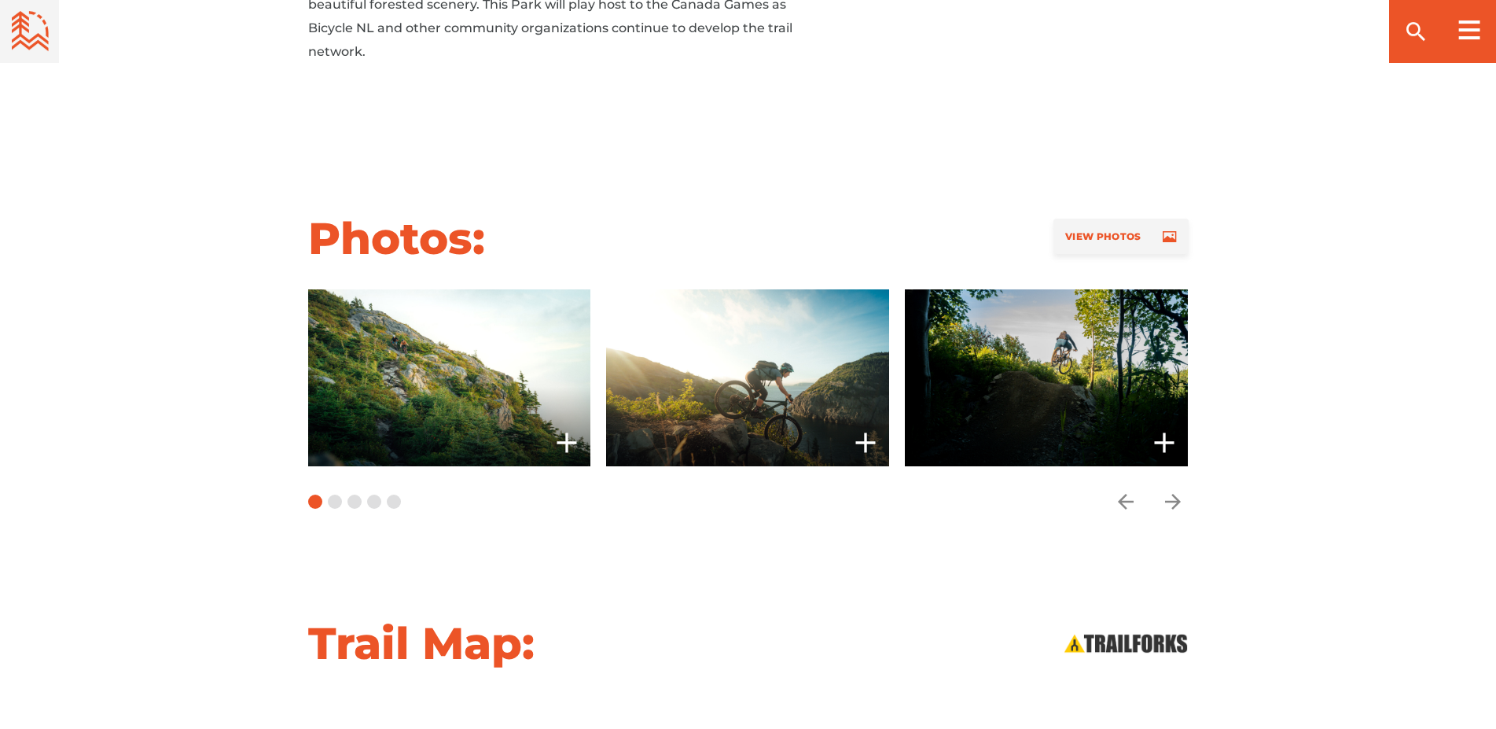
scroll to position [1764, 0]
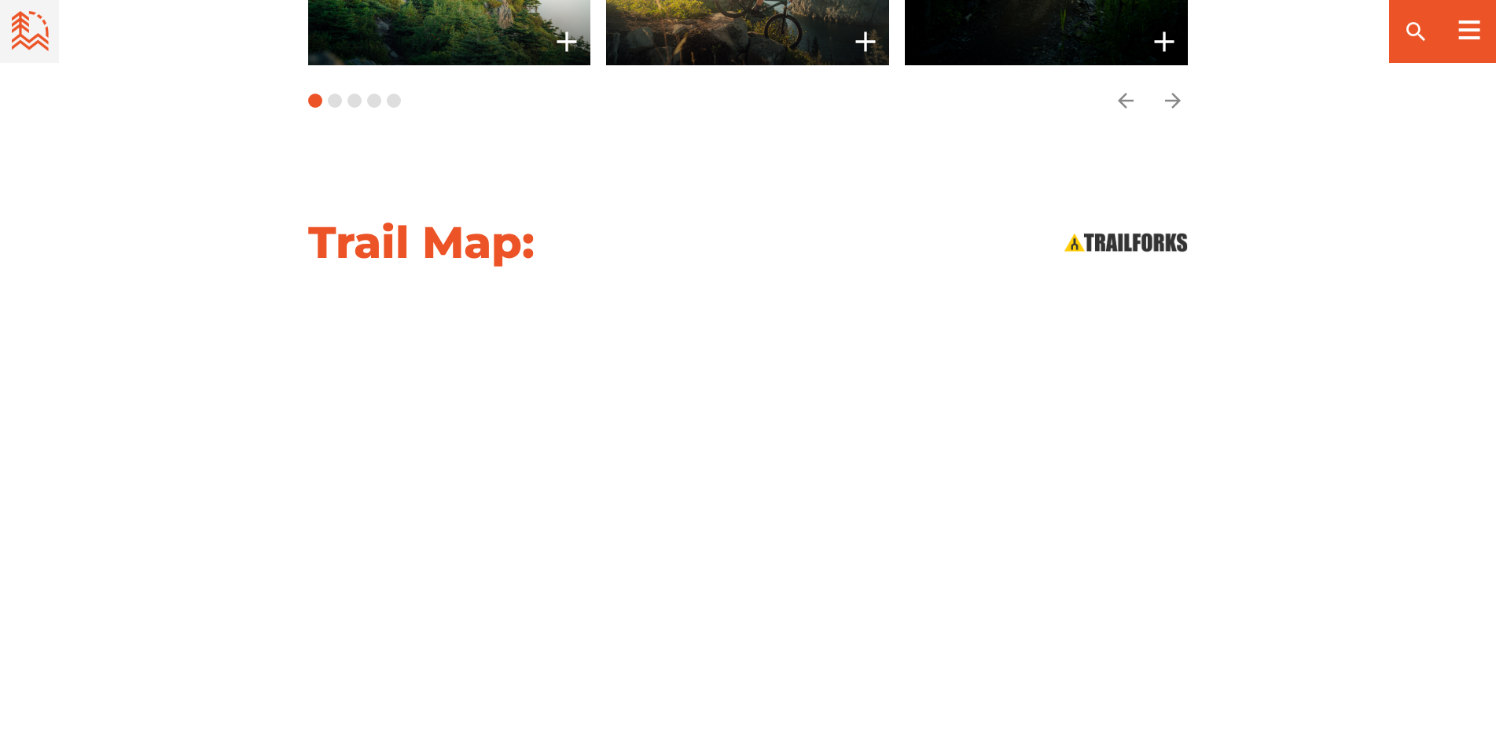
click at [336, 71] on div "Carousel Pagination" at bounding box center [354, 100] width 93 height 71
click at [336, 94] on button "Carousel Page 2" at bounding box center [335, 101] width 14 height 14
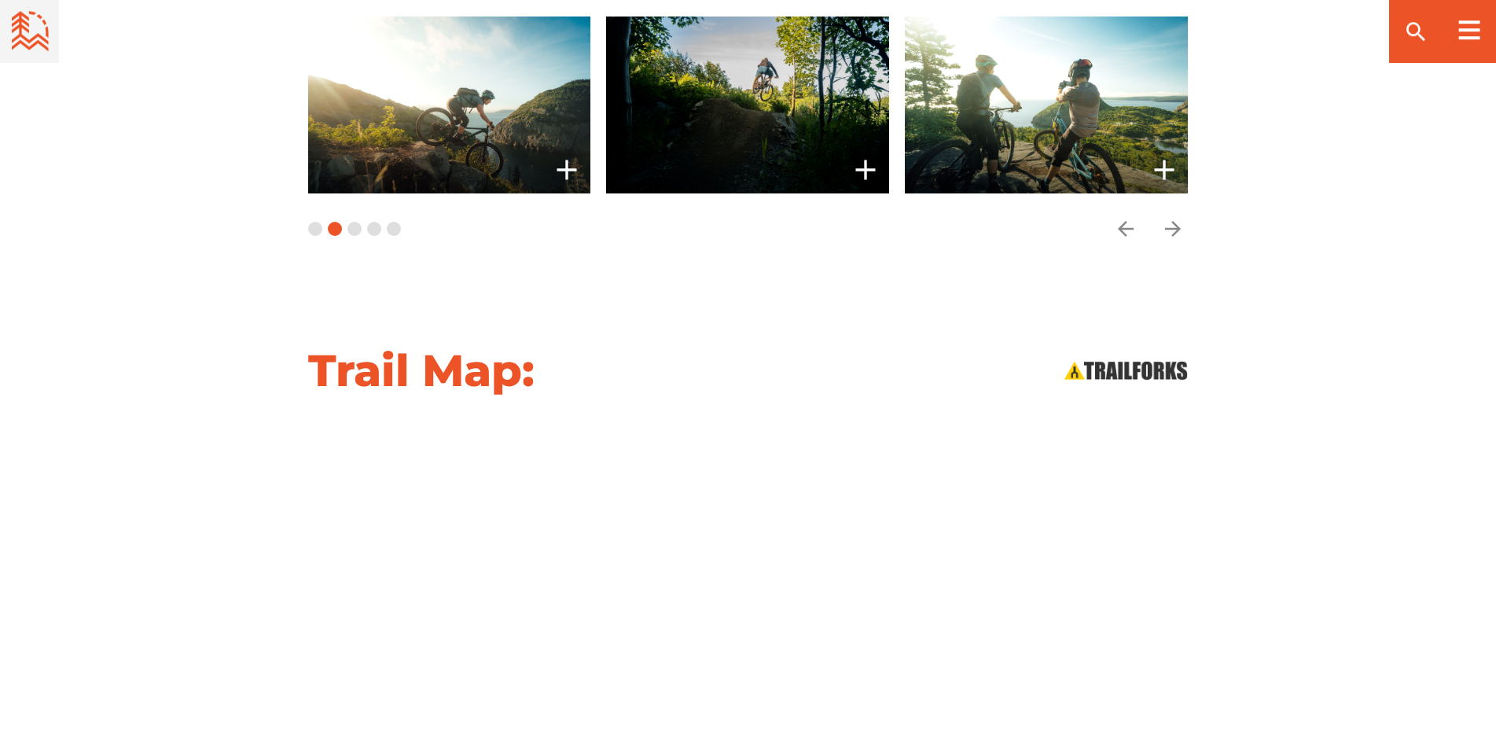
scroll to position [1363, 0]
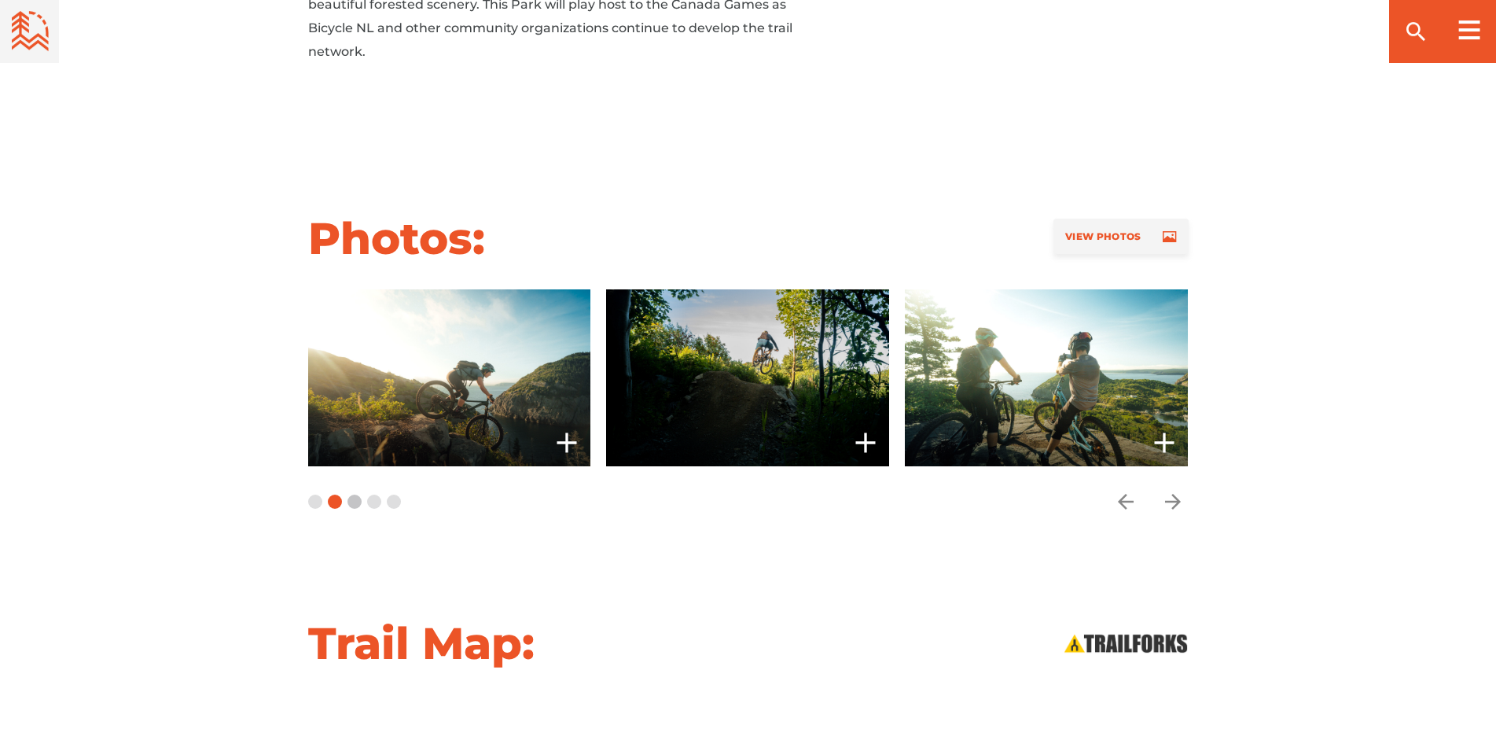
click at [355, 494] on button "Carousel Page 3" at bounding box center [354, 501] width 14 height 14
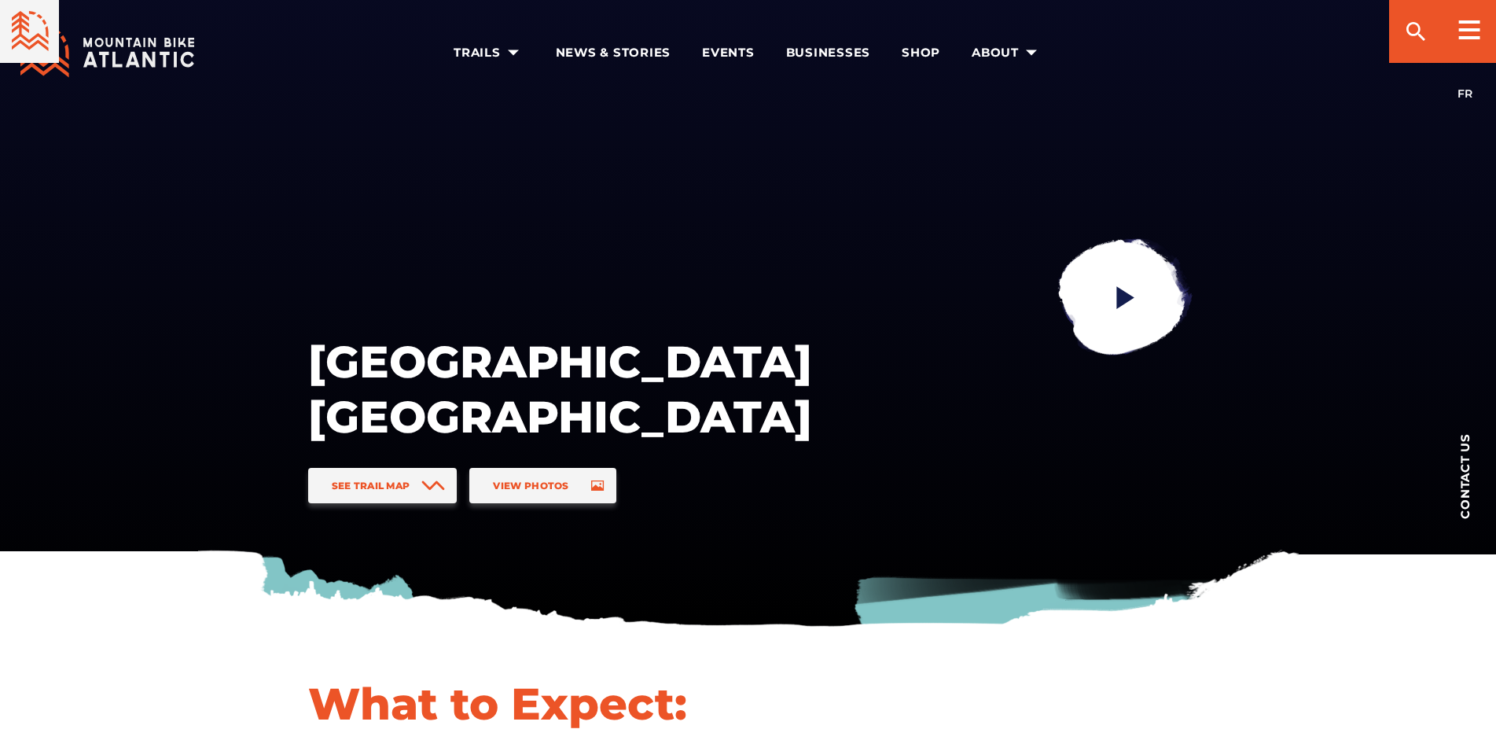
scroll to position [722, 0]
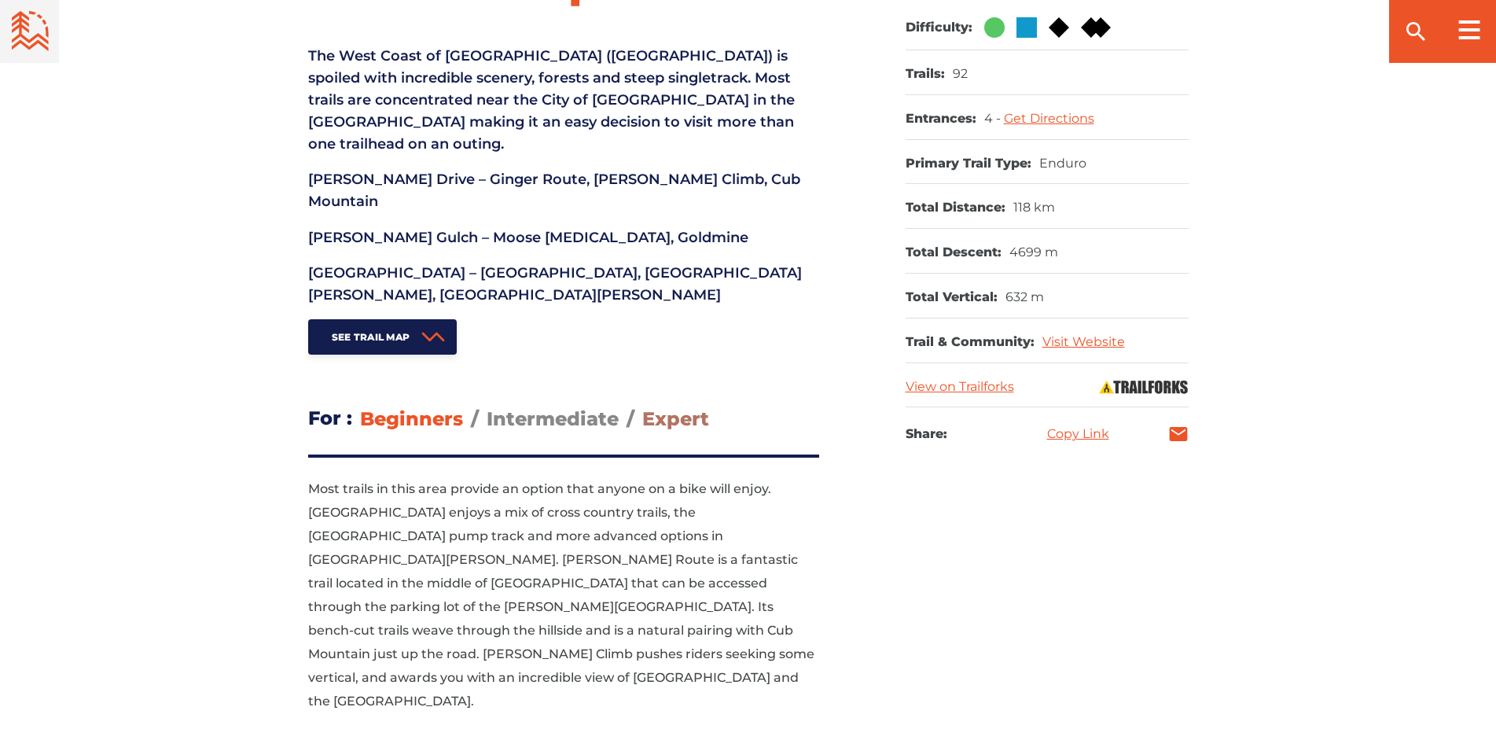
click at [668, 407] on span "Expert" at bounding box center [675, 418] width 67 height 23
click at [642, 406] on input "Expert" at bounding box center [642, 406] width 0 height 0
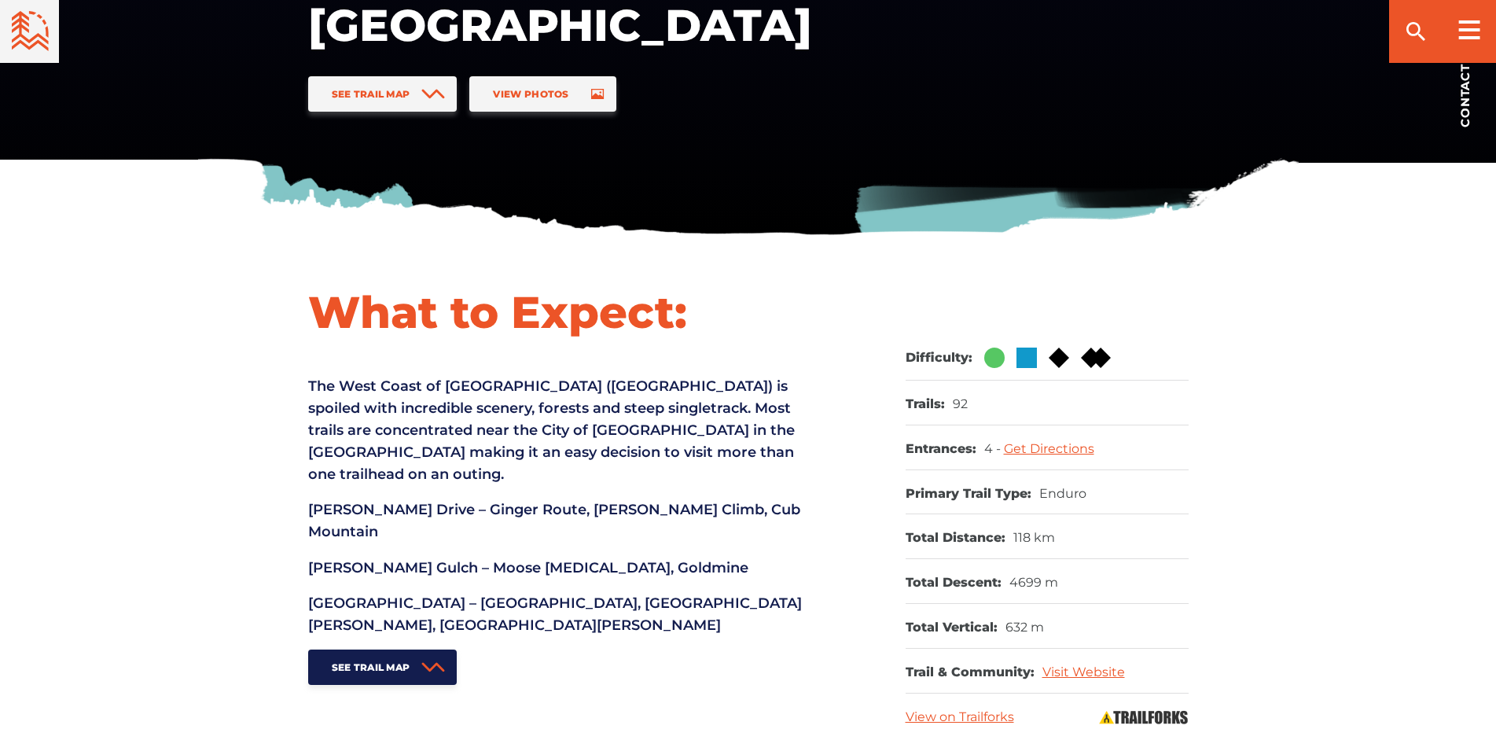
scroll to position [481, 0]
